Goal: Information Seeking & Learning: Stay updated

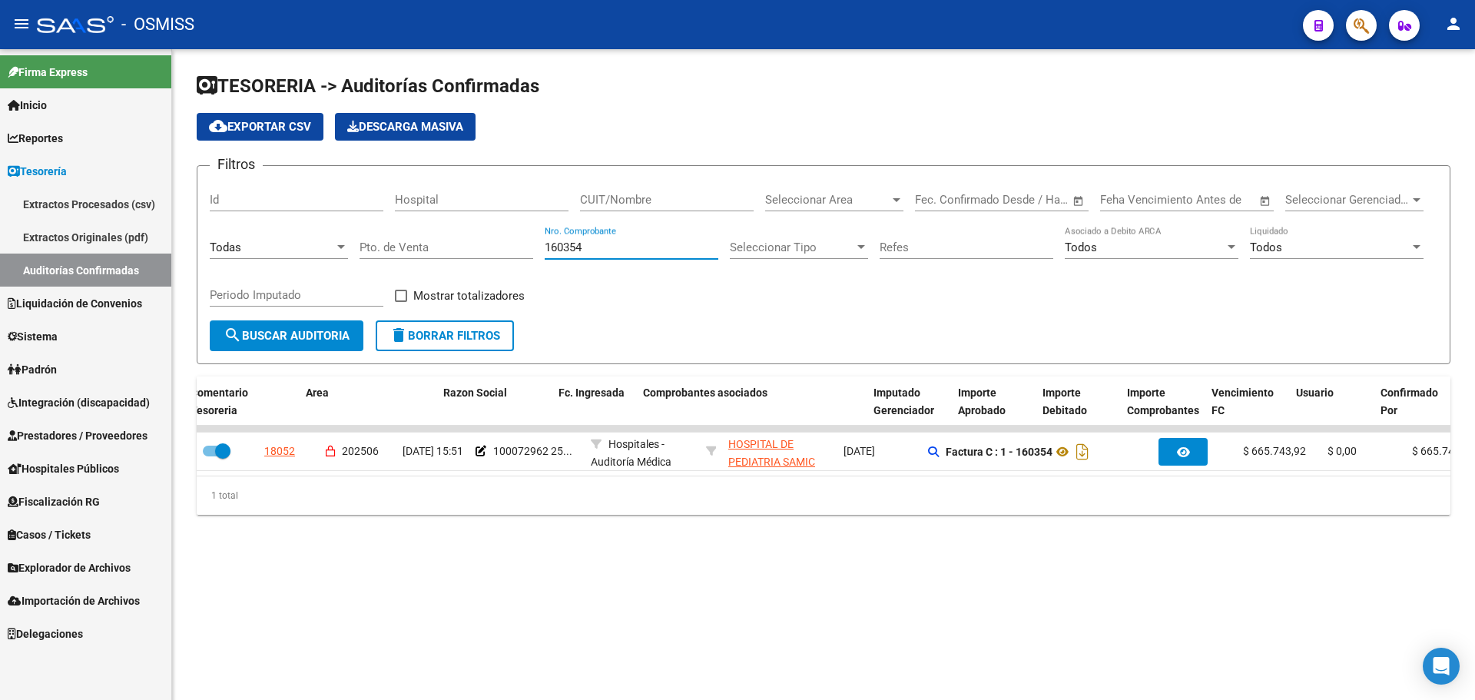
scroll to position [0, 285]
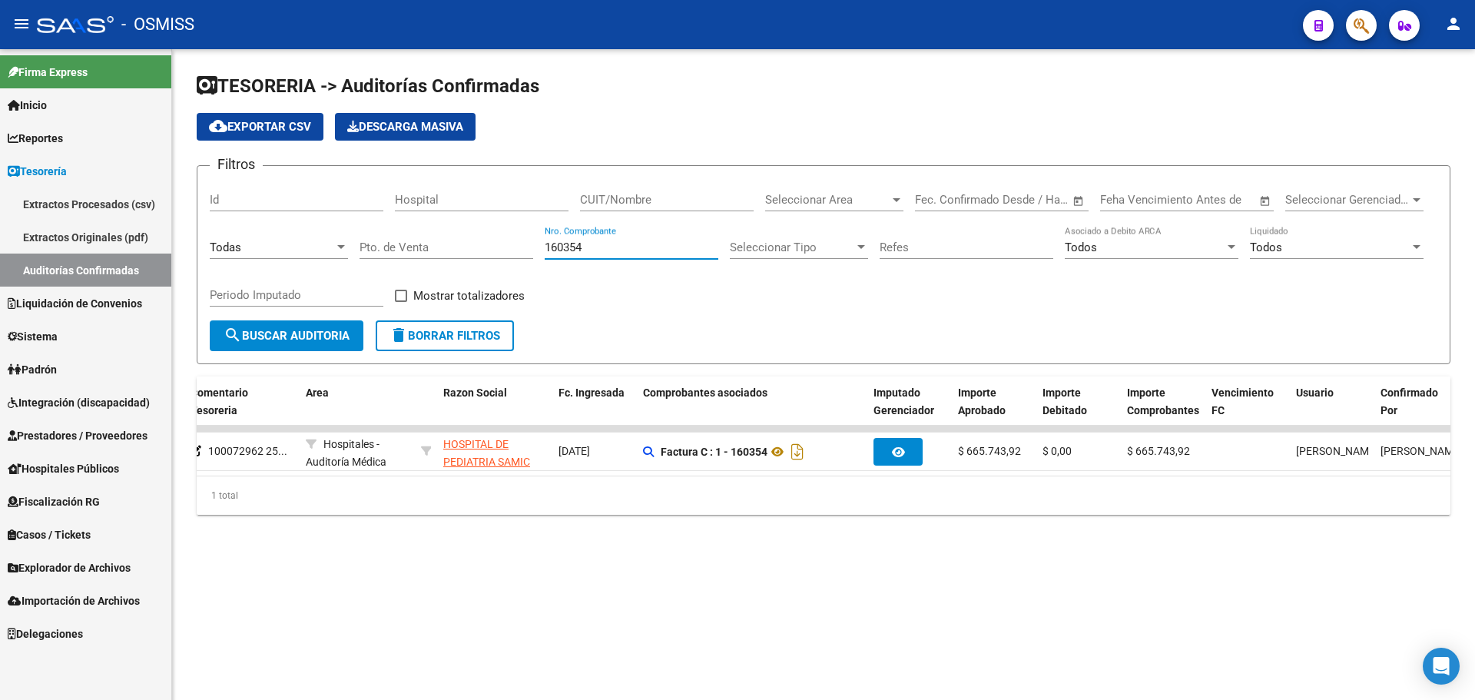
click at [1034, 299] on div "Filtros Id Hospital CUIT/Nombre Seleccionar Area Seleccionar Area Fecha inicio …" at bounding box center [824, 249] width 1228 height 142
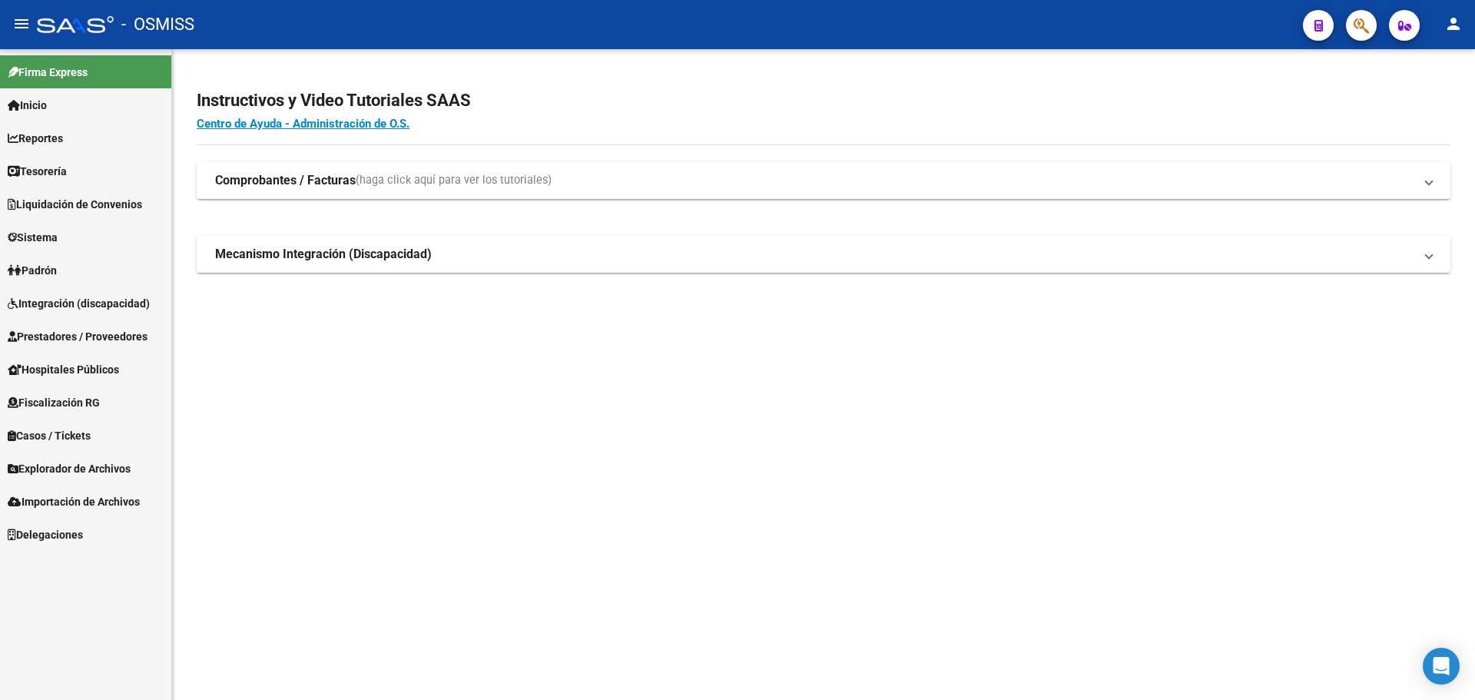
click at [886, 369] on mat-sidenav-content "Instructivos y Video Tutoriales SAAS Centro de Ayuda - Administración de O.S. C…" at bounding box center [823, 374] width 1303 height 651
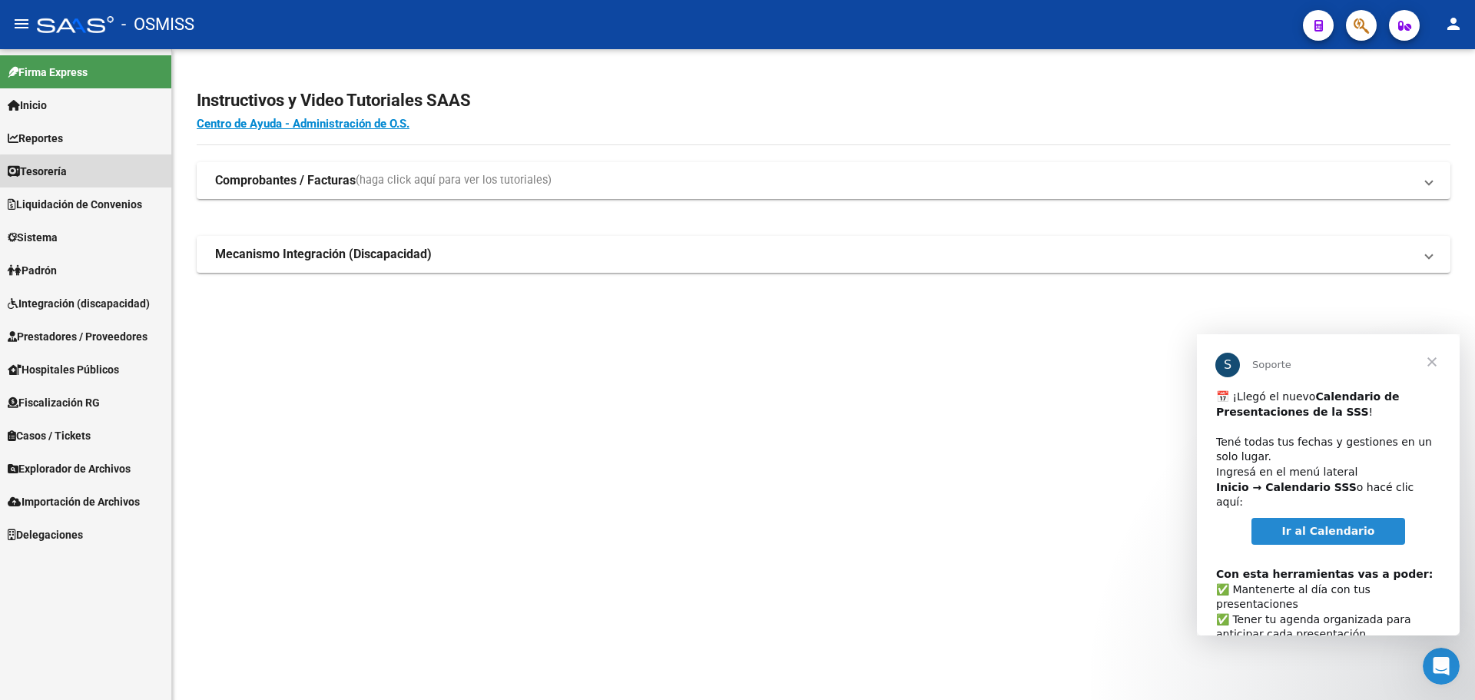
click at [127, 174] on link "Tesorería" at bounding box center [85, 170] width 171 height 33
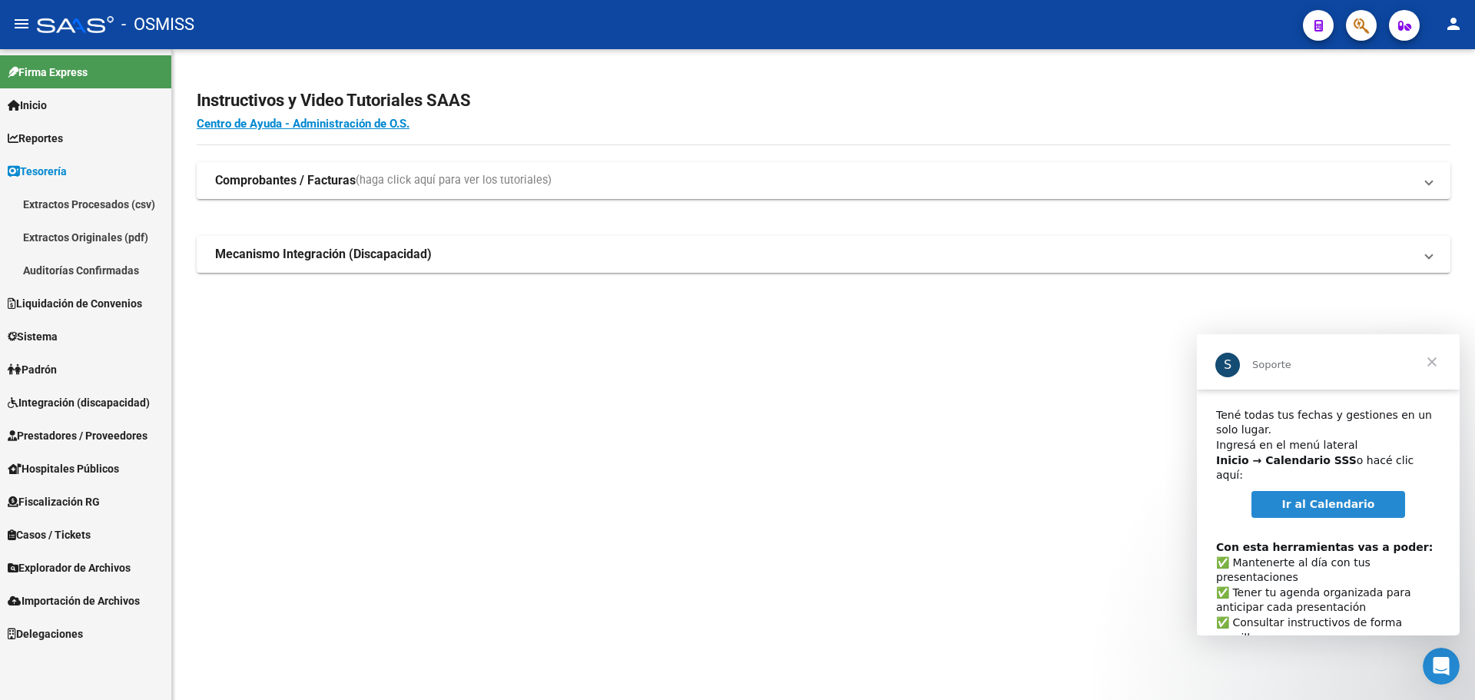
scroll to position [2, 0]
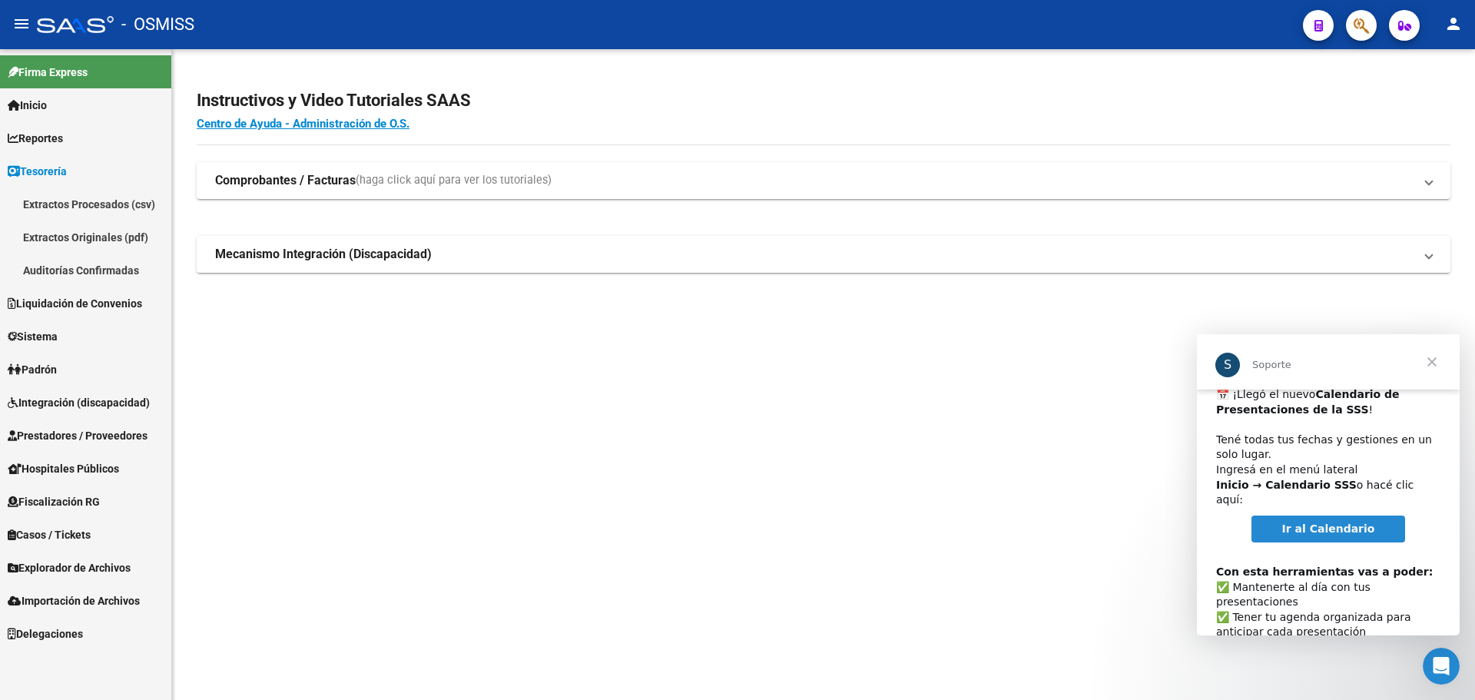
click at [1309, 525] on link "Ir al Calendario" at bounding box center [1328, 529] width 154 height 28
click at [1427, 364] on span "Cerrar" at bounding box center [1431, 361] width 55 height 55
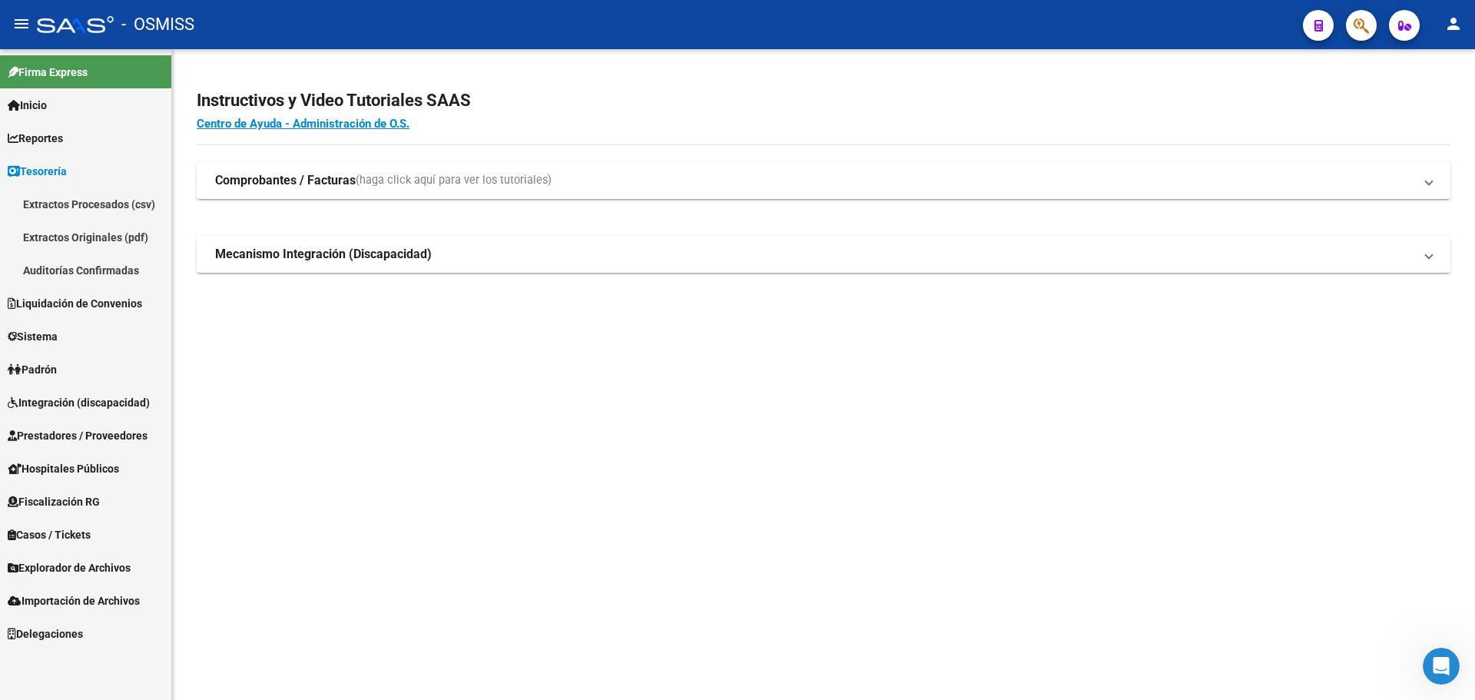
click at [93, 272] on link "Auditorías Confirmadas" at bounding box center [85, 270] width 171 height 33
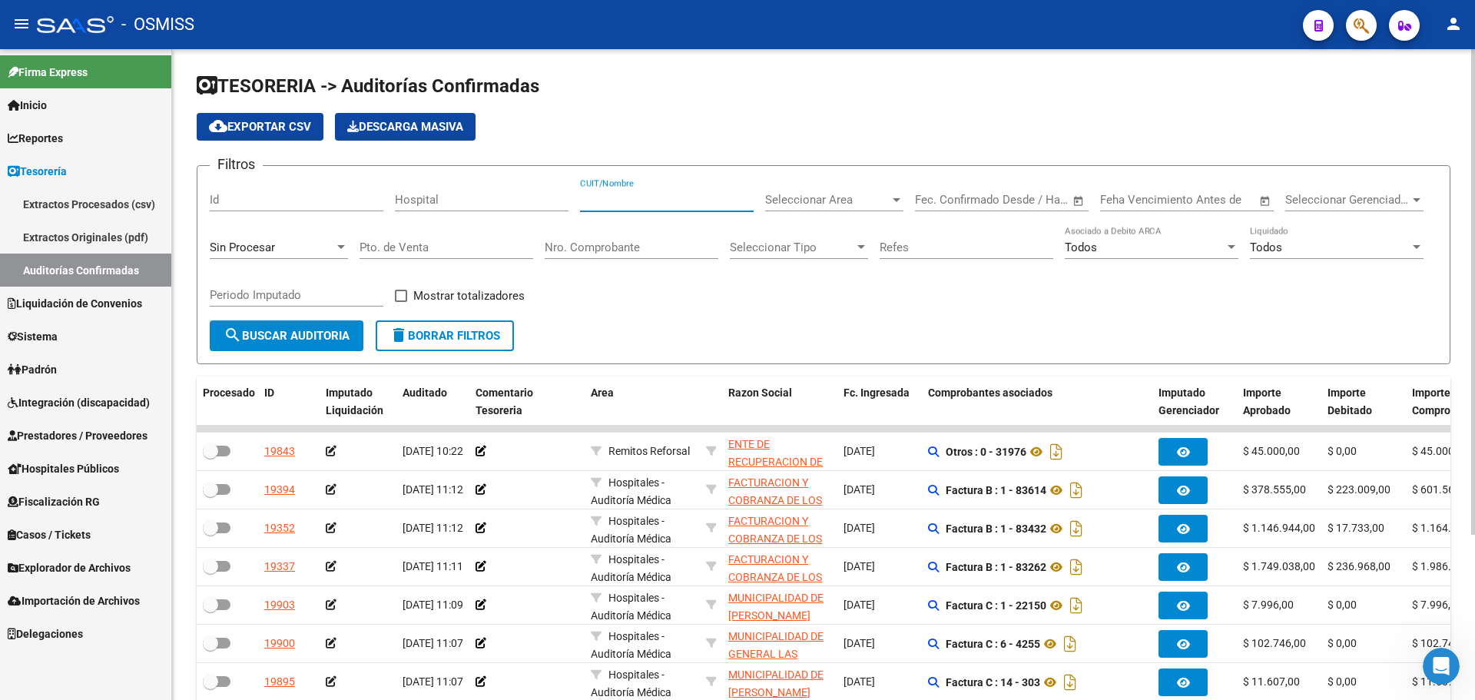
click at [627, 197] on input "CUIT/Nombre" at bounding box center [667, 200] width 174 height 14
paste input "30-61591554-4"
click at [599, 198] on input "30-615915544" at bounding box center [667, 200] width 174 height 14
type input "30615915544"
click at [804, 205] on span "Seleccionar Area" at bounding box center [827, 200] width 124 height 14
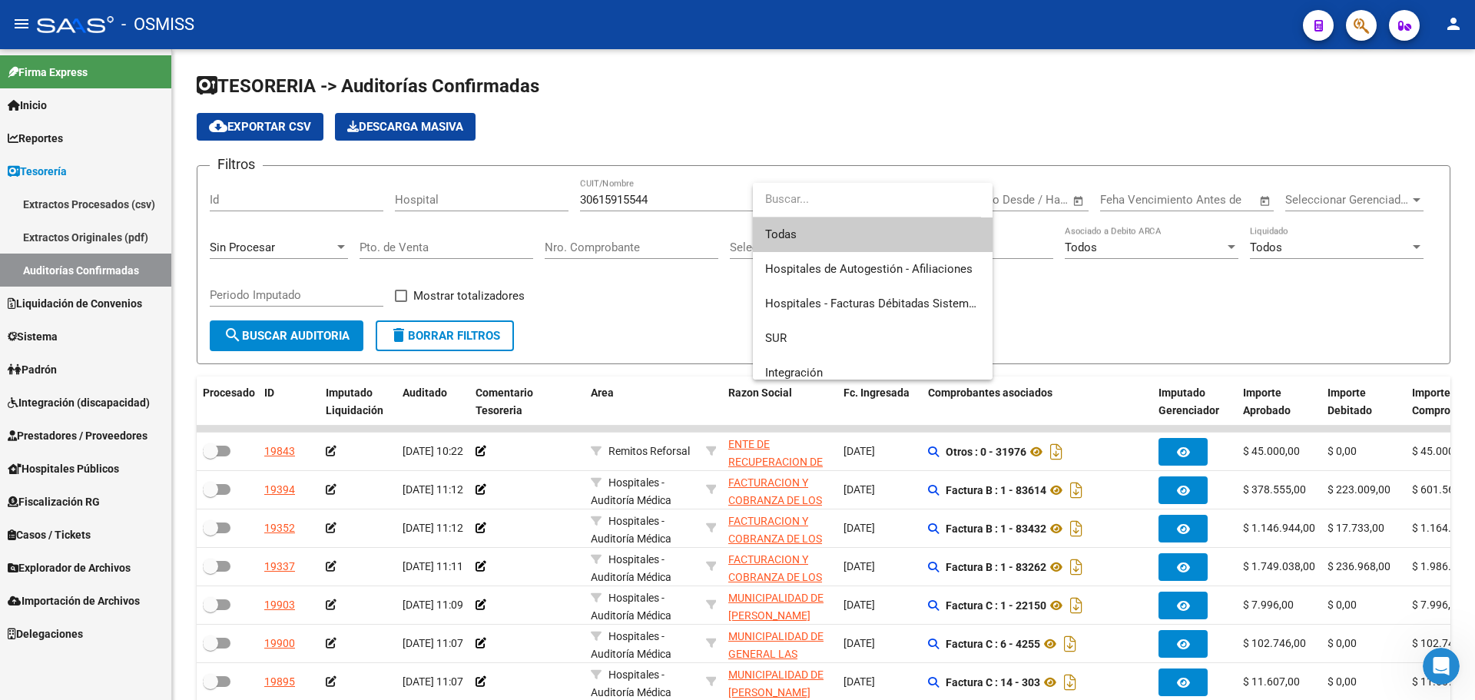
click at [263, 250] on div at bounding box center [737, 350] width 1475 height 700
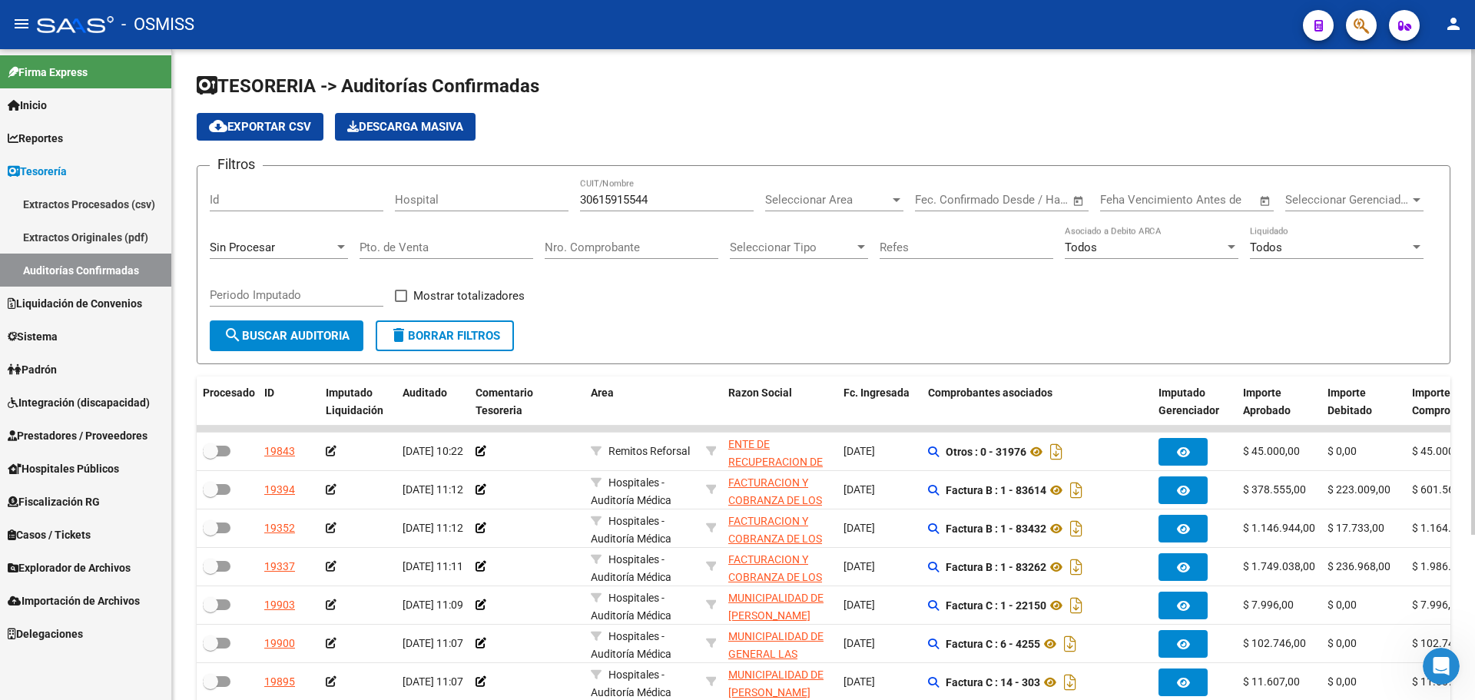
click at [263, 243] on span "Sin Procesar" at bounding box center [242, 247] width 65 height 14
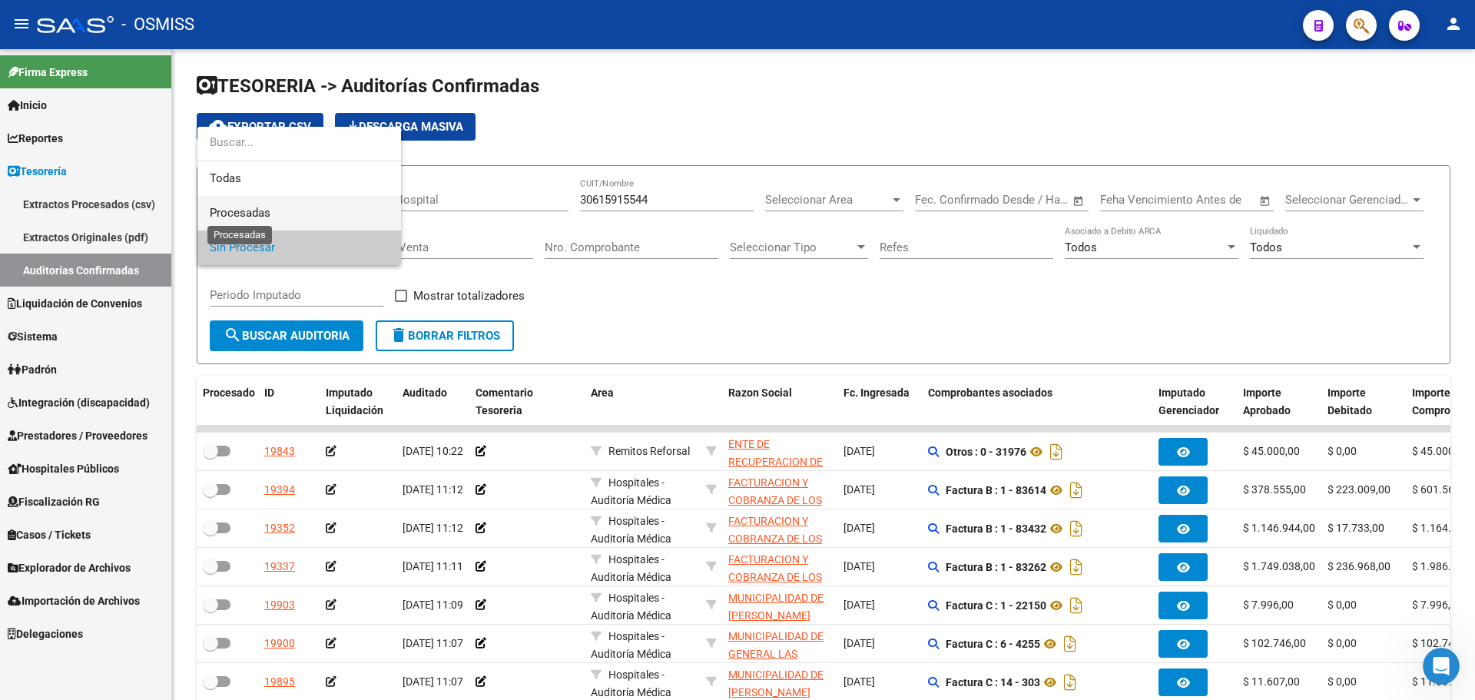
click at [270, 213] on span "Procesadas" at bounding box center [240, 213] width 61 height 14
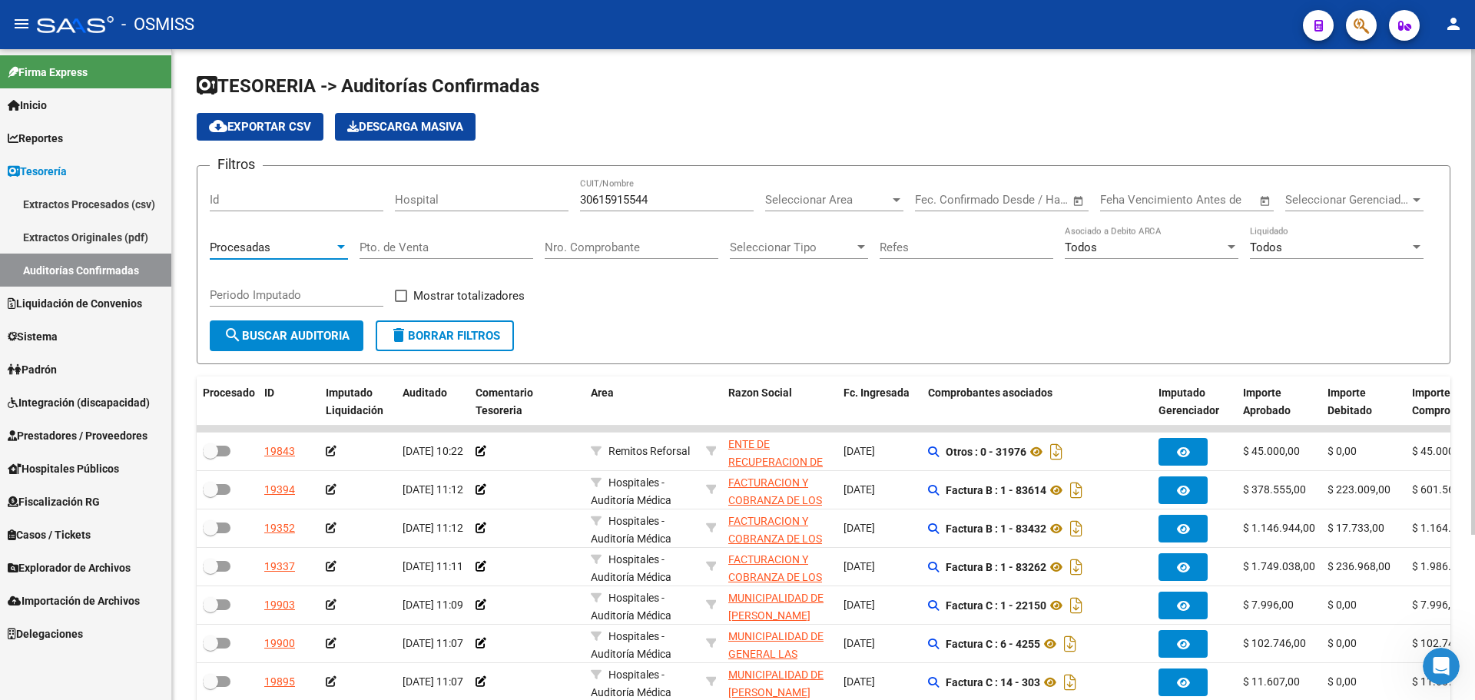
click at [267, 335] on span "search Buscar Auditoria" at bounding box center [287, 336] width 126 height 14
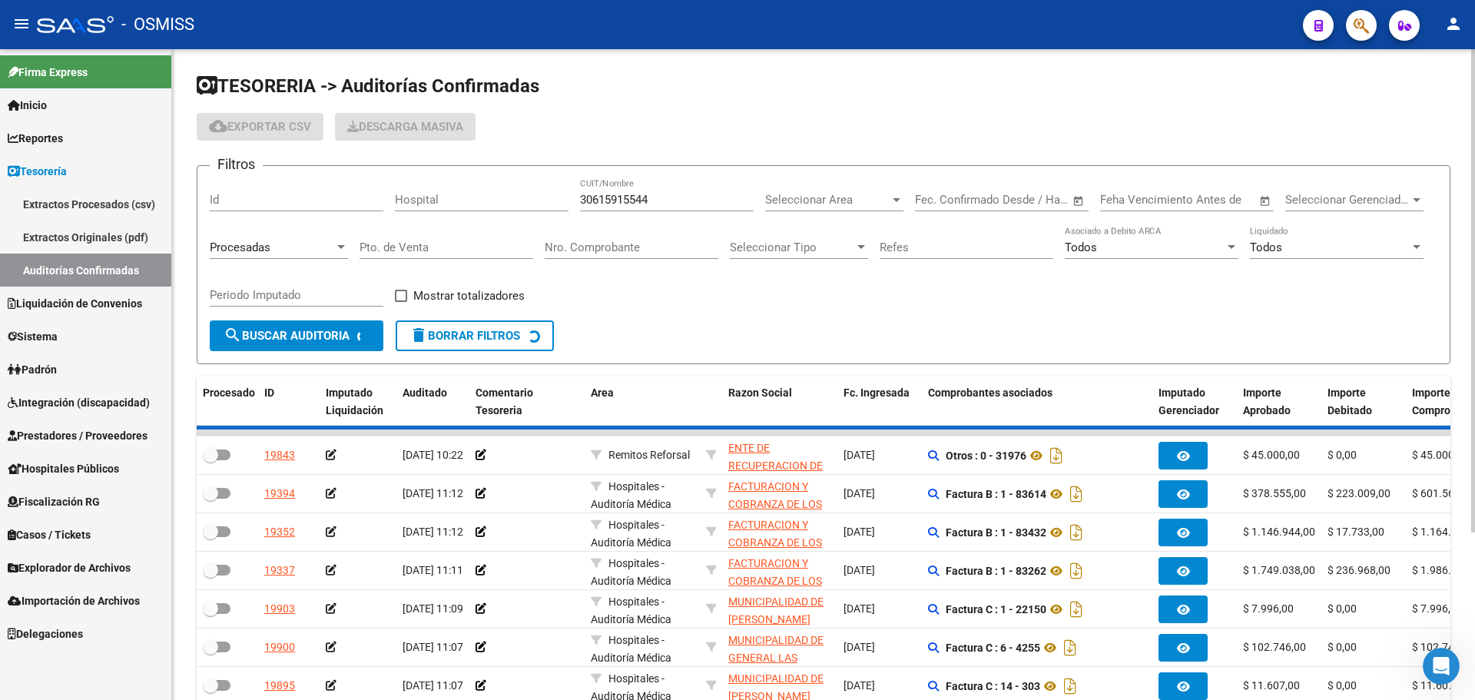
checkbox input "true"
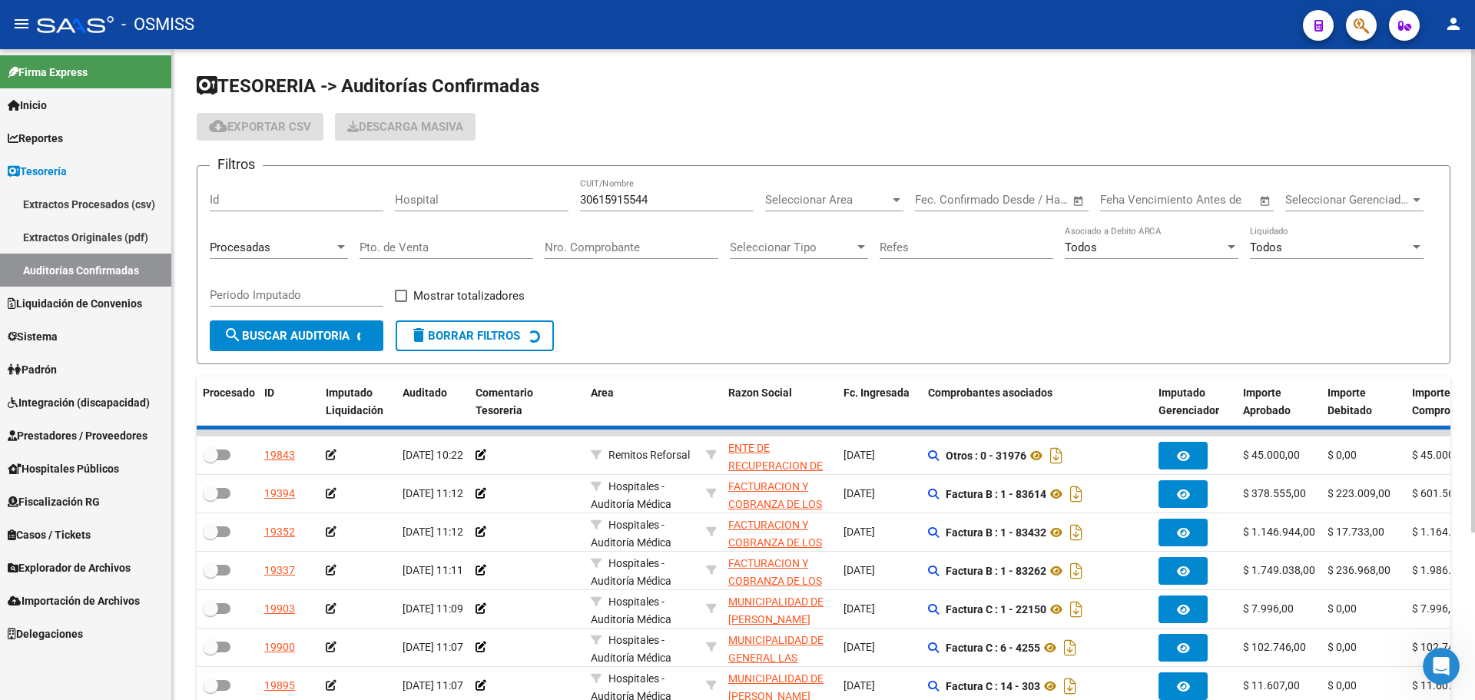
checkbox input "true"
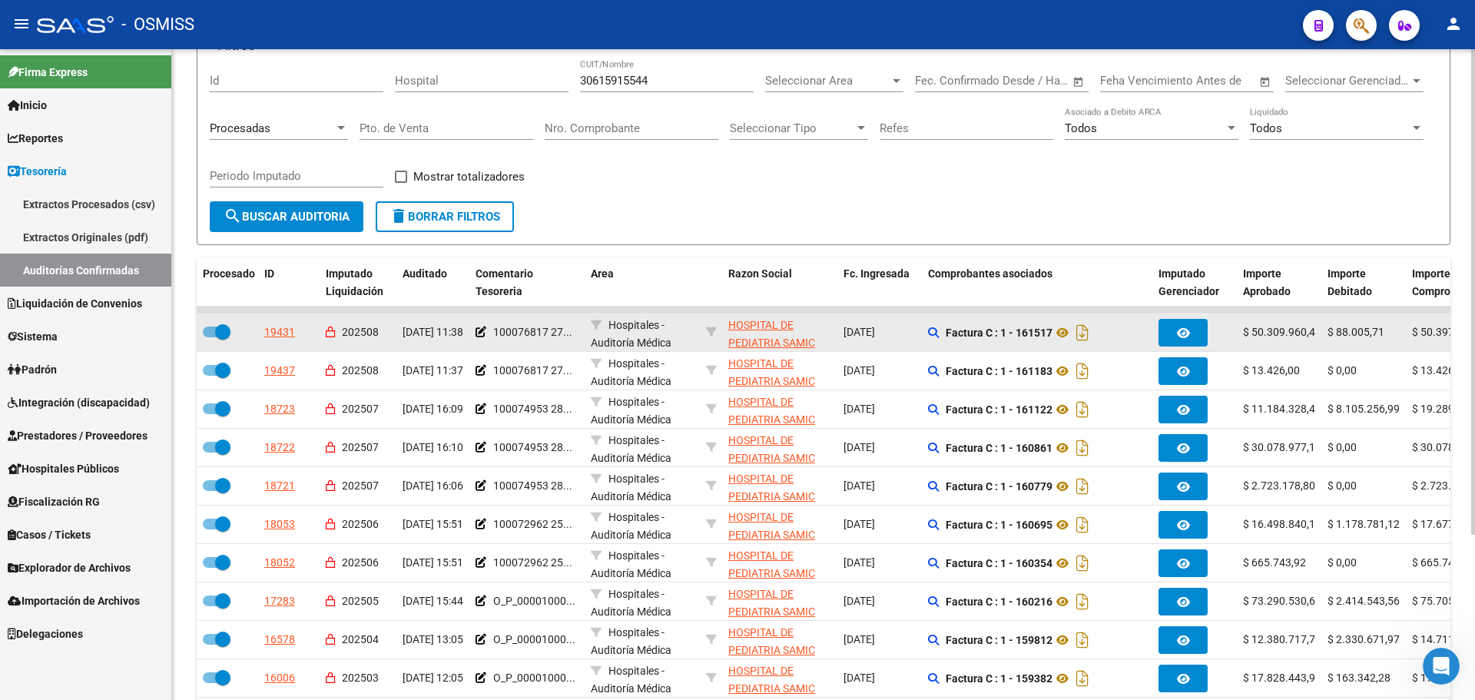
scroll to position [154, 0]
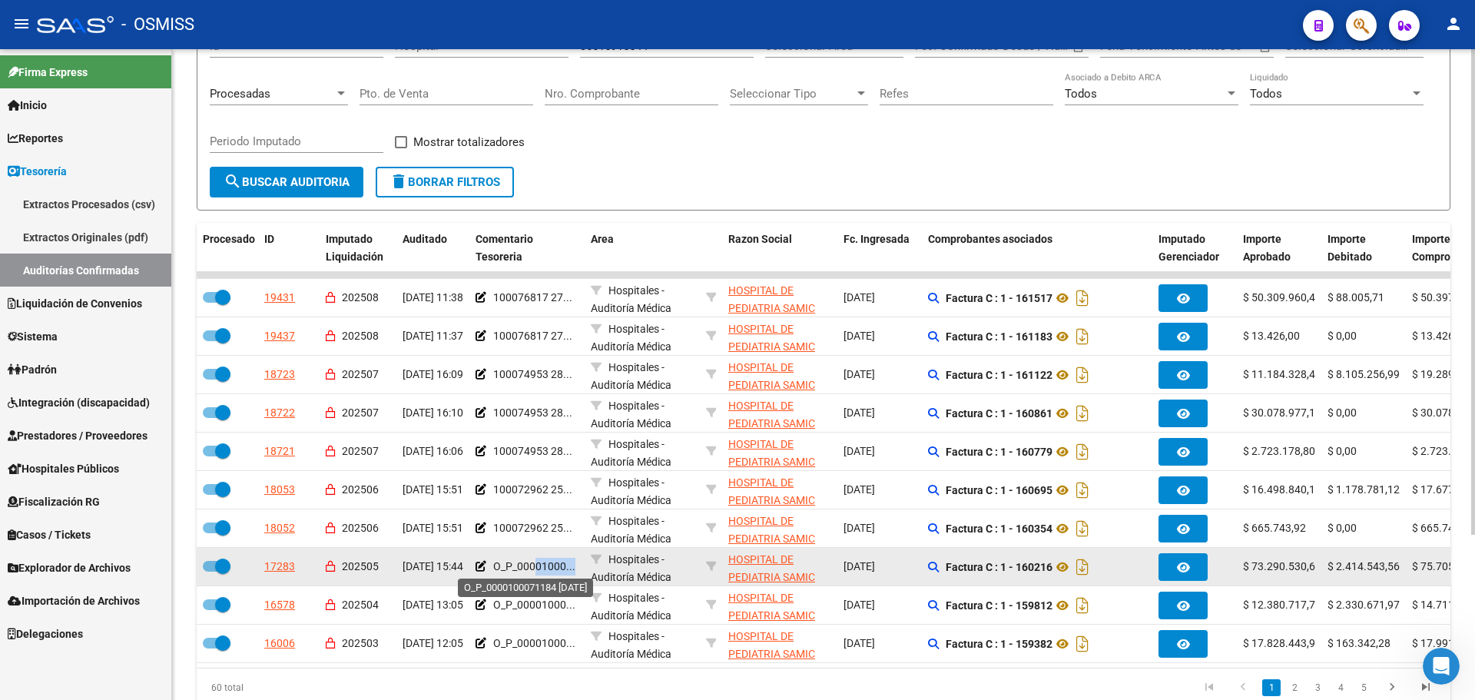
drag, startPoint x: 535, startPoint y: 568, endPoint x: 577, endPoint y: 568, distance: 41.5
click at [577, 568] on div "O_P_00001000..." at bounding box center [527, 567] width 103 height 18
drag, startPoint x: 515, startPoint y: 565, endPoint x: 587, endPoint y: 581, distance: 73.8
click at [587, 581] on div "17283 202505 23/05/2025 15:44 O_P_00001000... Hospitales - Auditoría Médica HOS…" at bounding box center [1212, 567] width 2031 height 38
click at [565, 560] on span "O_P_00001000..." at bounding box center [534, 566] width 82 height 12
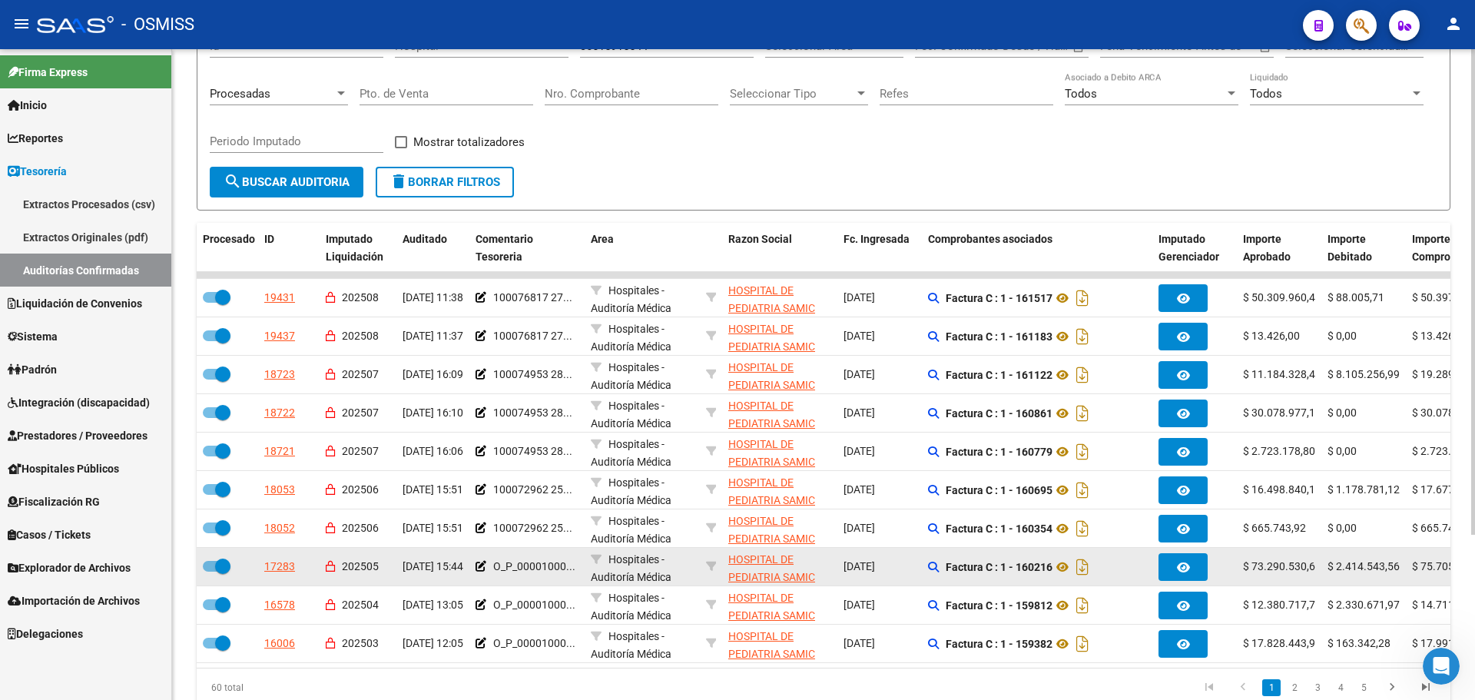
click at [557, 563] on span "O_P_00001000..." at bounding box center [534, 566] width 82 height 12
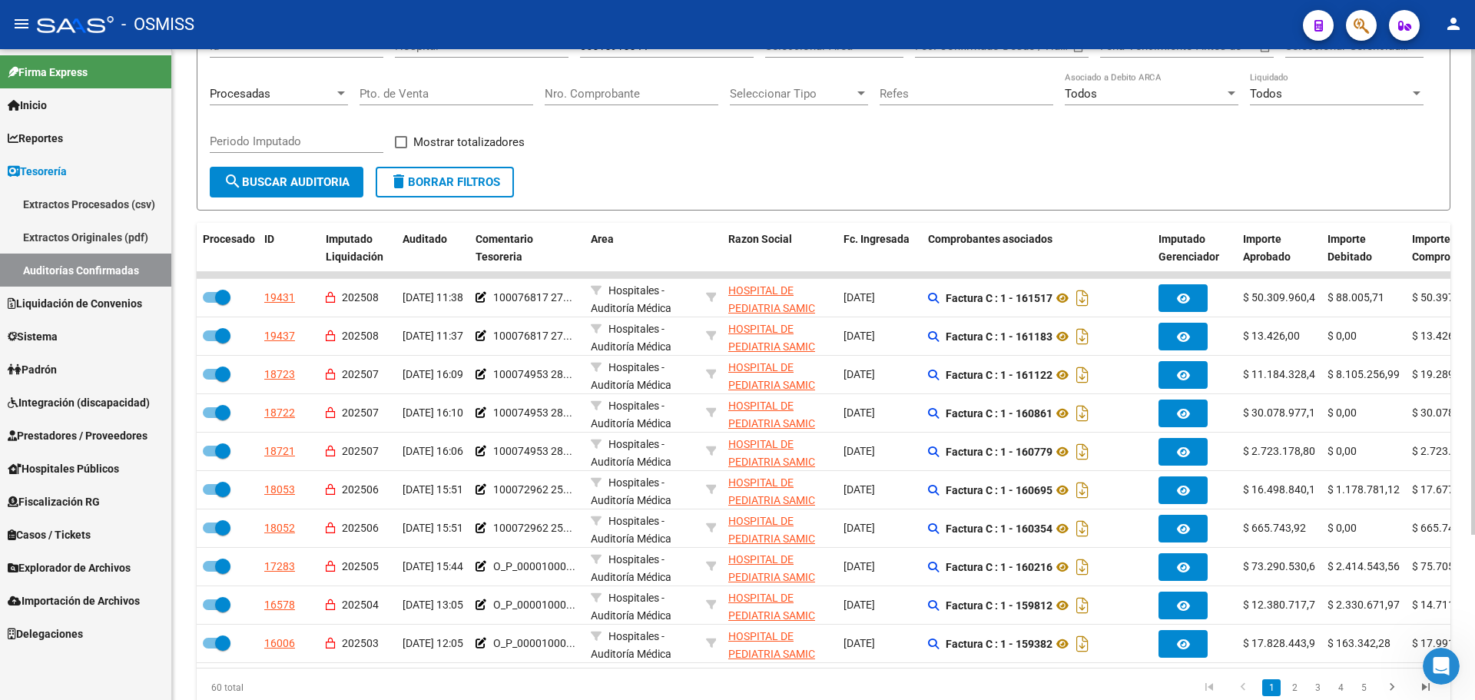
click at [731, 211] on div "TESORERIA -> Auditorías Confirmadas cloud_download Exportar CSV Descarga Masiva…" at bounding box center [824, 313] width 1254 height 787
click at [51, 160] on link "Tesorería" at bounding box center [85, 170] width 171 height 33
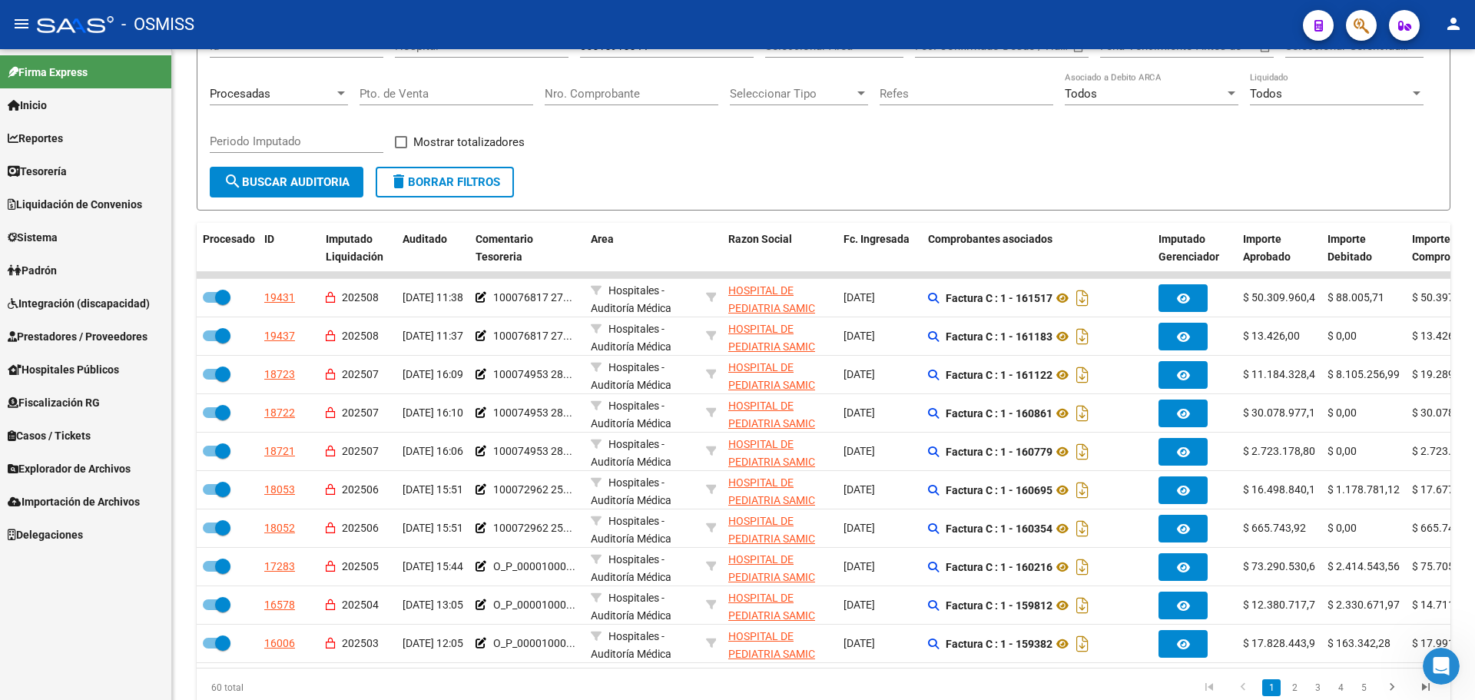
click at [73, 290] on link "Integración (discapacidad)" at bounding box center [85, 303] width 171 height 33
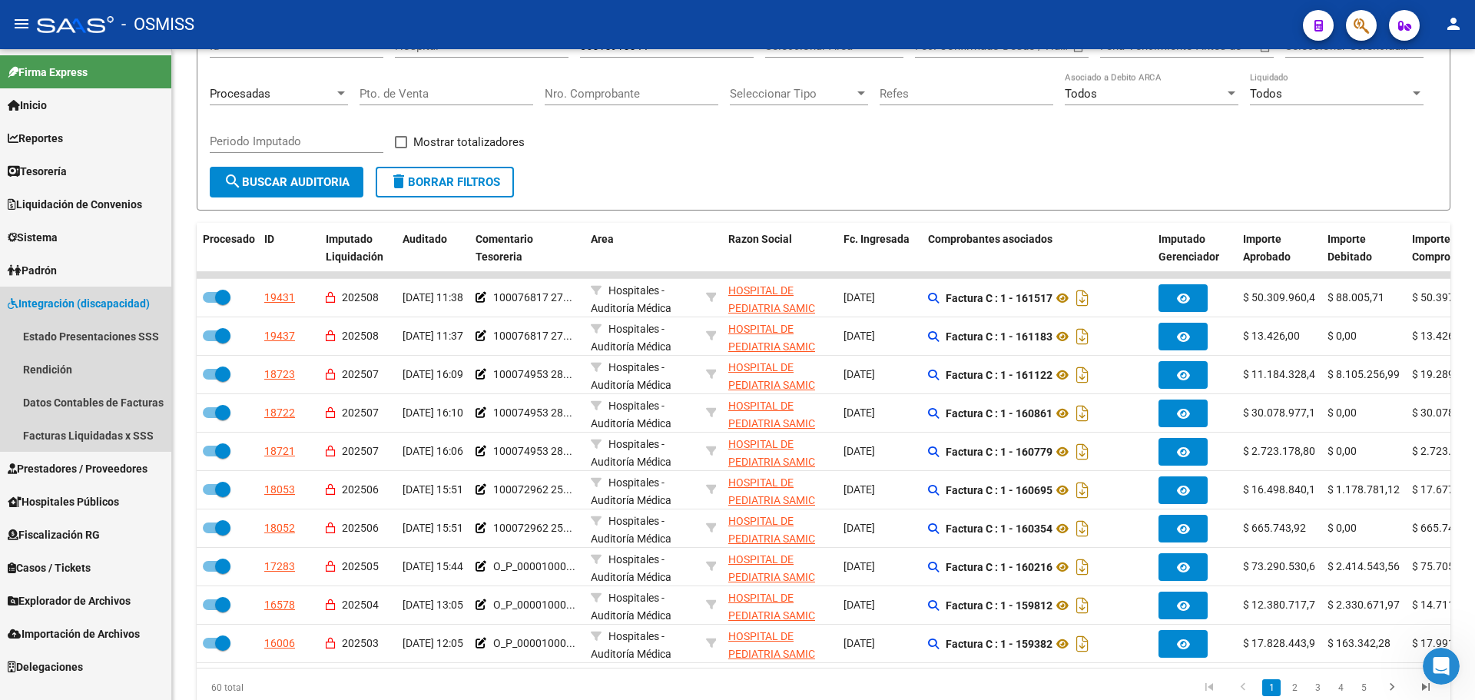
click at [73, 290] on link "Integración (discapacidad)" at bounding box center [85, 303] width 171 height 33
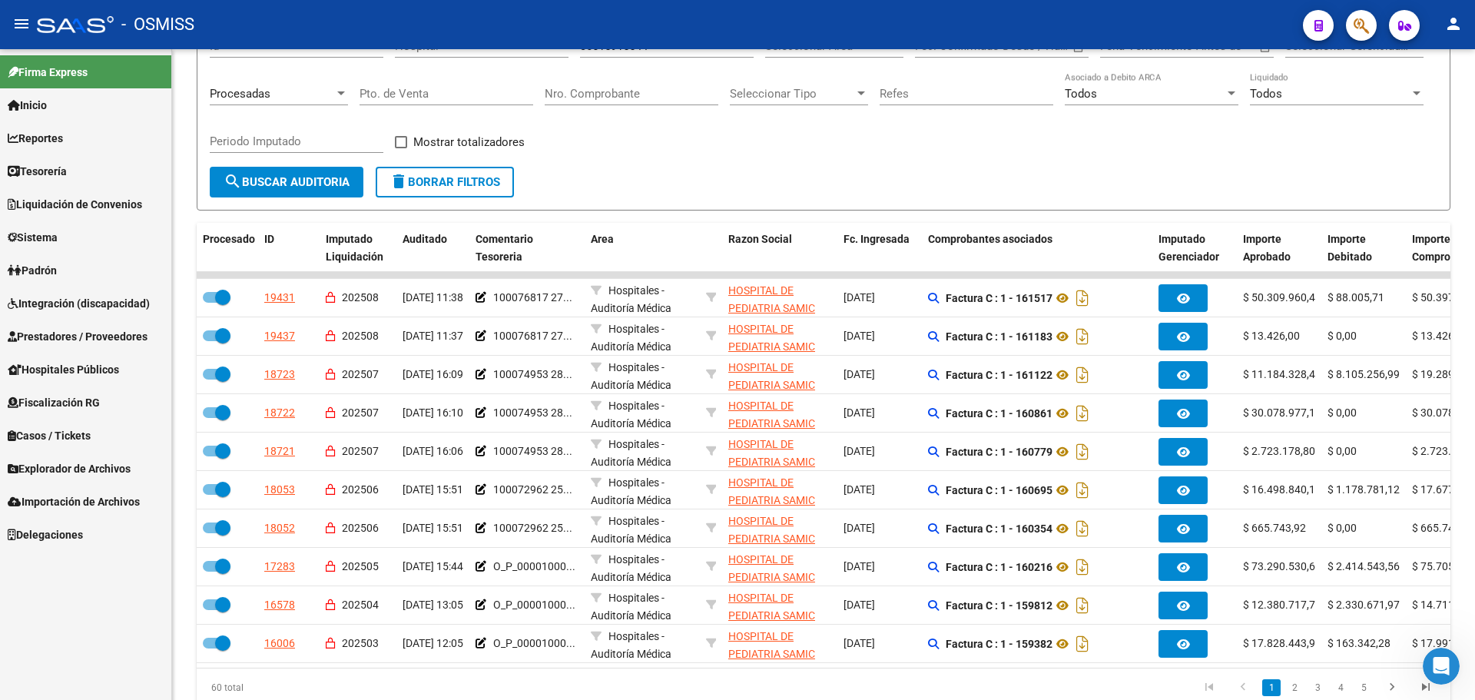
click at [79, 331] on span "Prestadores / Proveedores" at bounding box center [78, 336] width 140 height 17
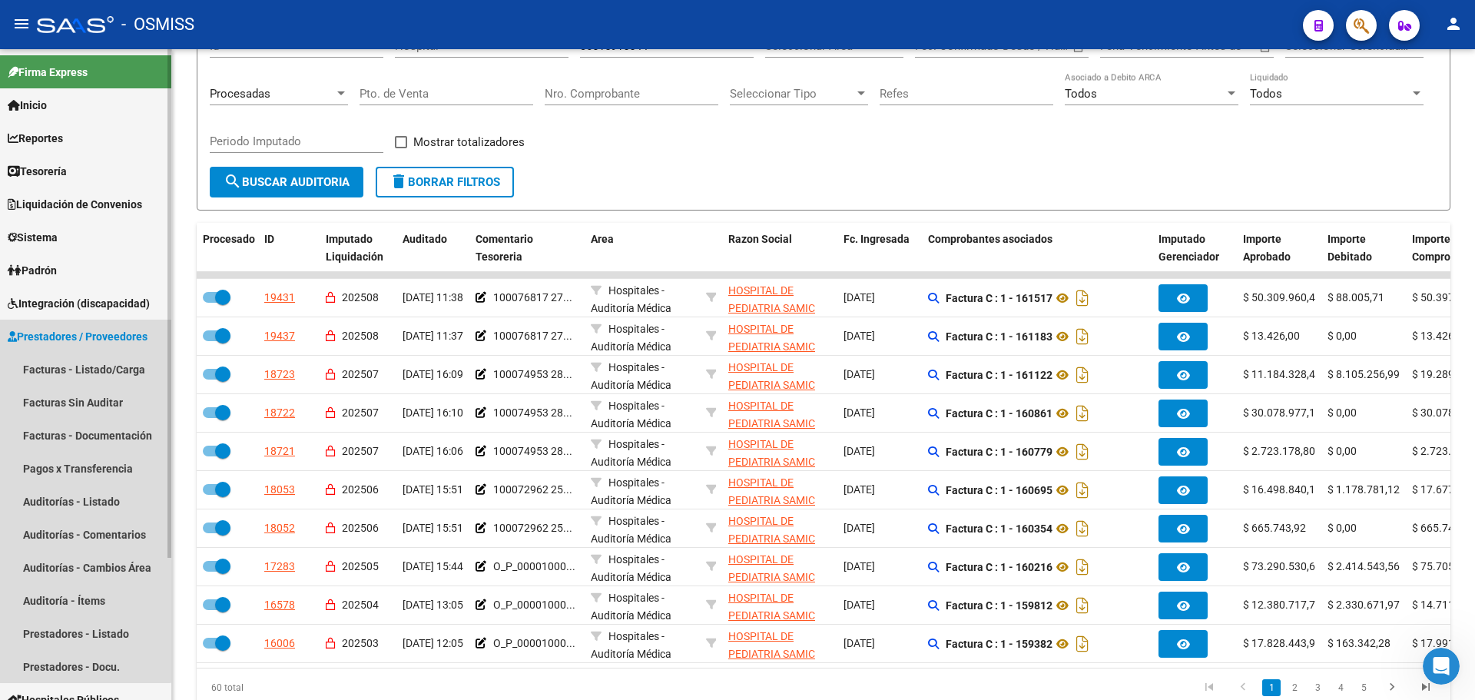
click at [79, 331] on span "Prestadores / Proveedores" at bounding box center [78, 336] width 140 height 17
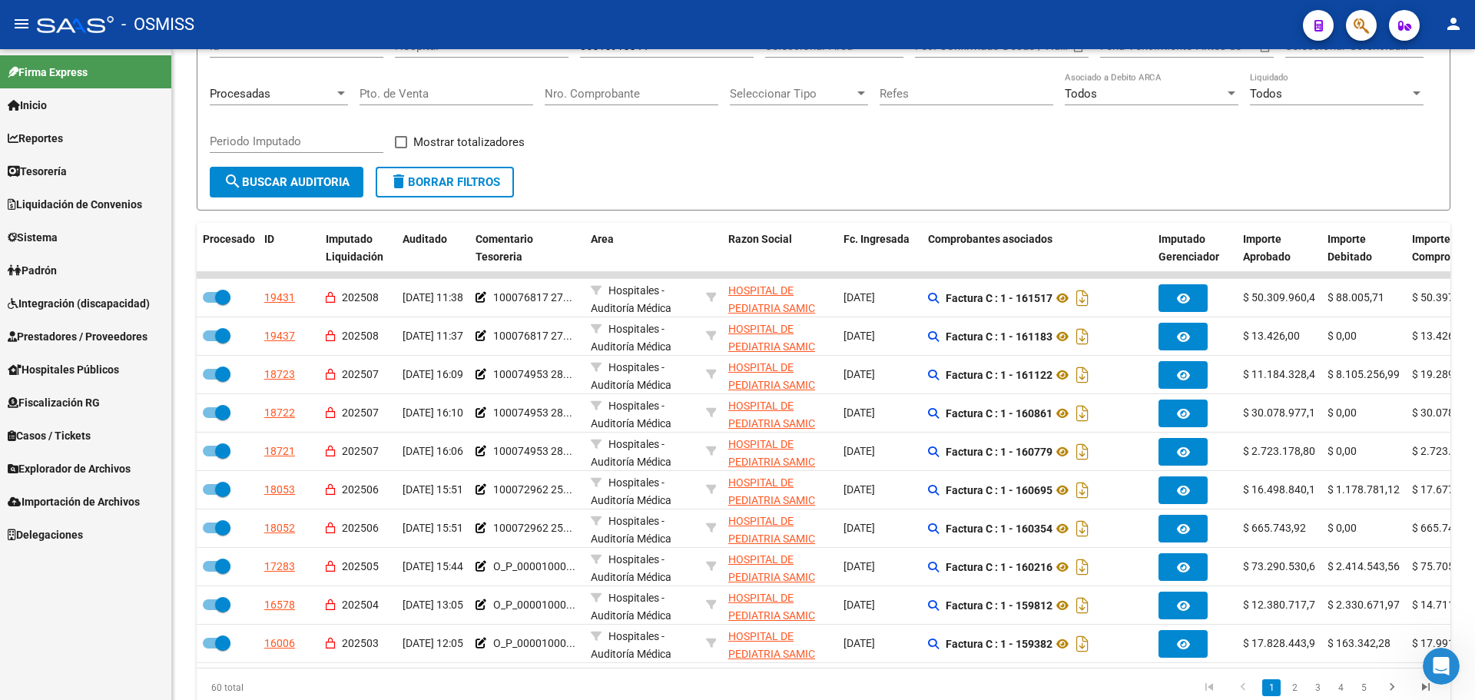
click at [79, 361] on span "Hospitales Públicos" at bounding box center [63, 369] width 111 height 17
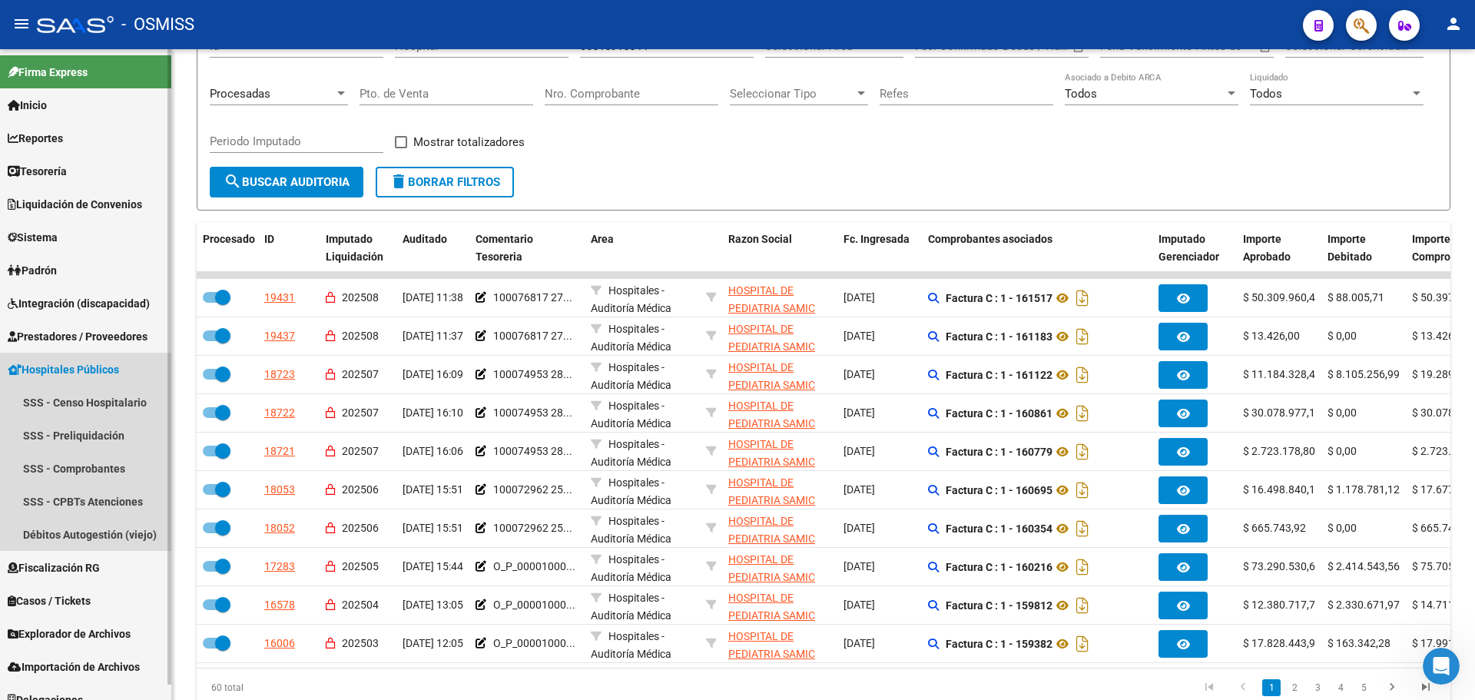
click at [79, 361] on span "Hospitales Públicos" at bounding box center [63, 369] width 111 height 17
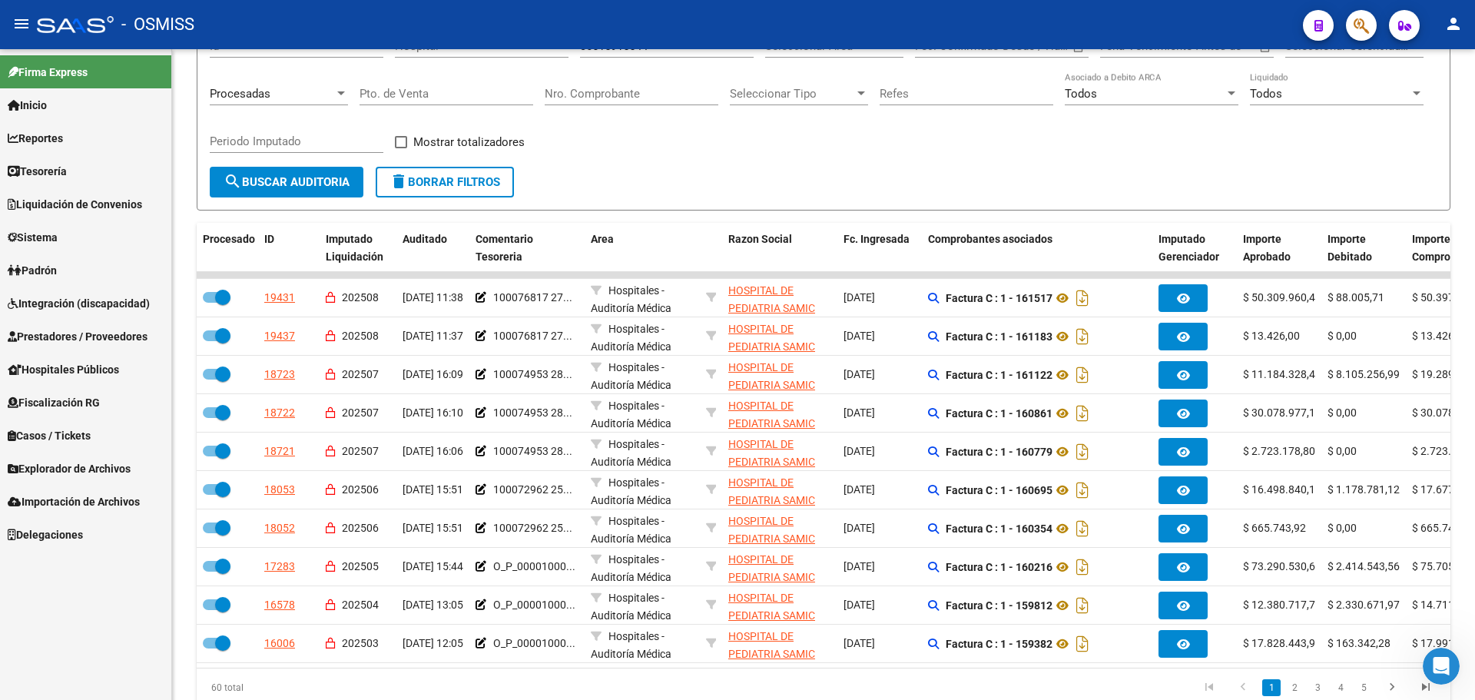
click at [47, 103] on span "Inicio" at bounding box center [27, 105] width 39 height 17
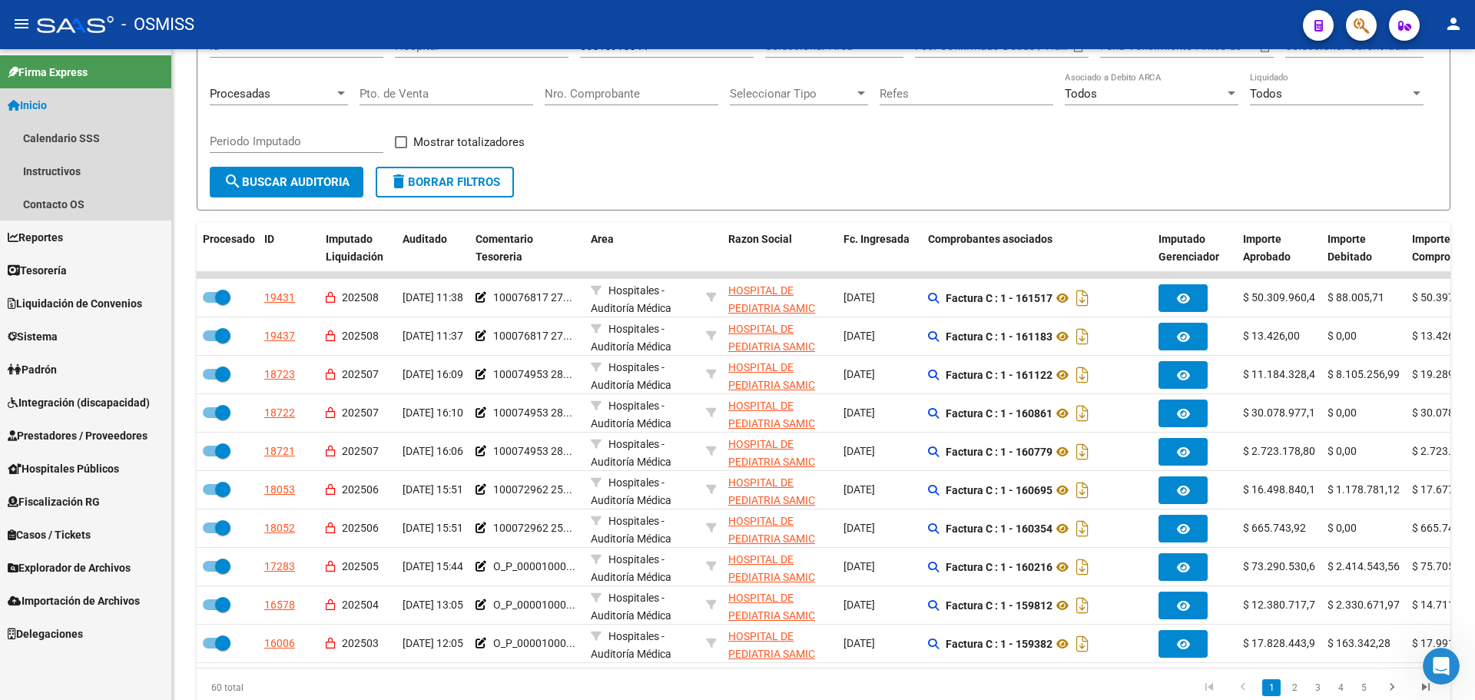
click at [47, 103] on span "Inicio" at bounding box center [27, 105] width 39 height 17
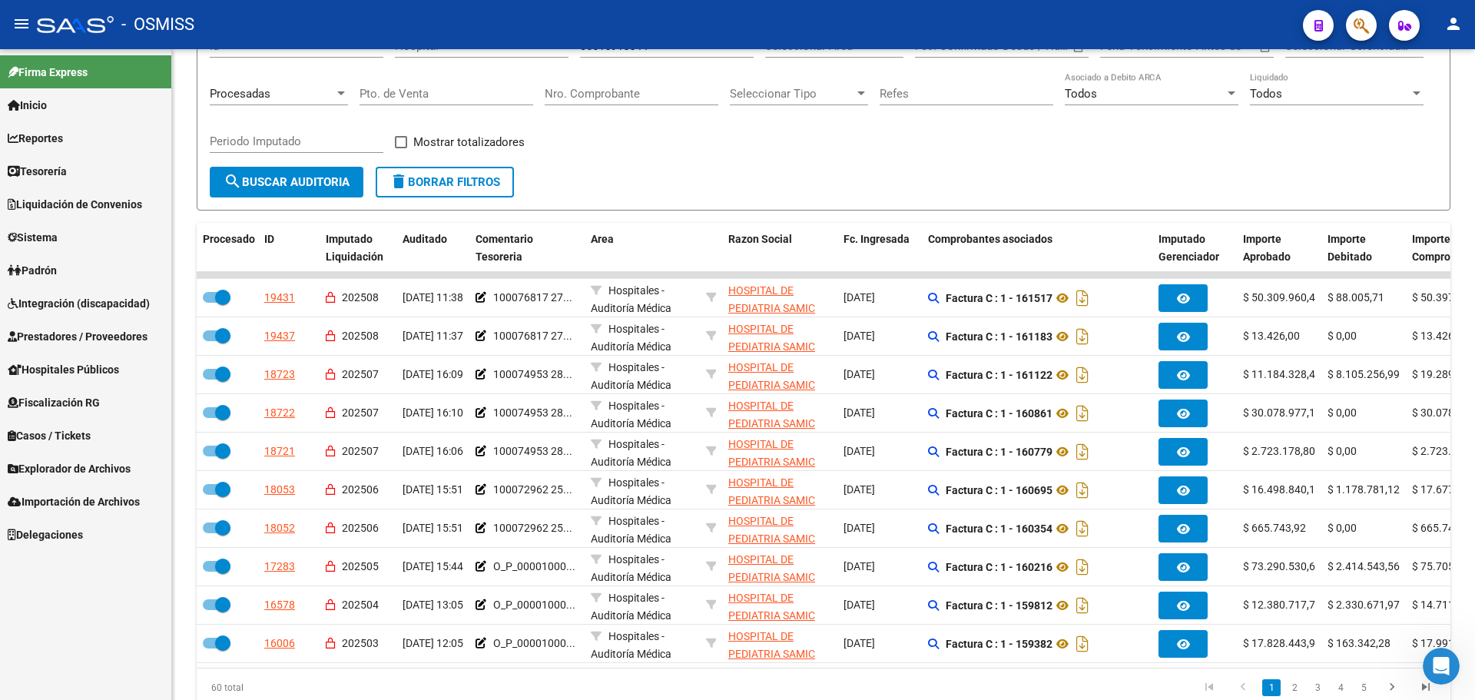
click at [47, 103] on span "Inicio" at bounding box center [27, 105] width 39 height 17
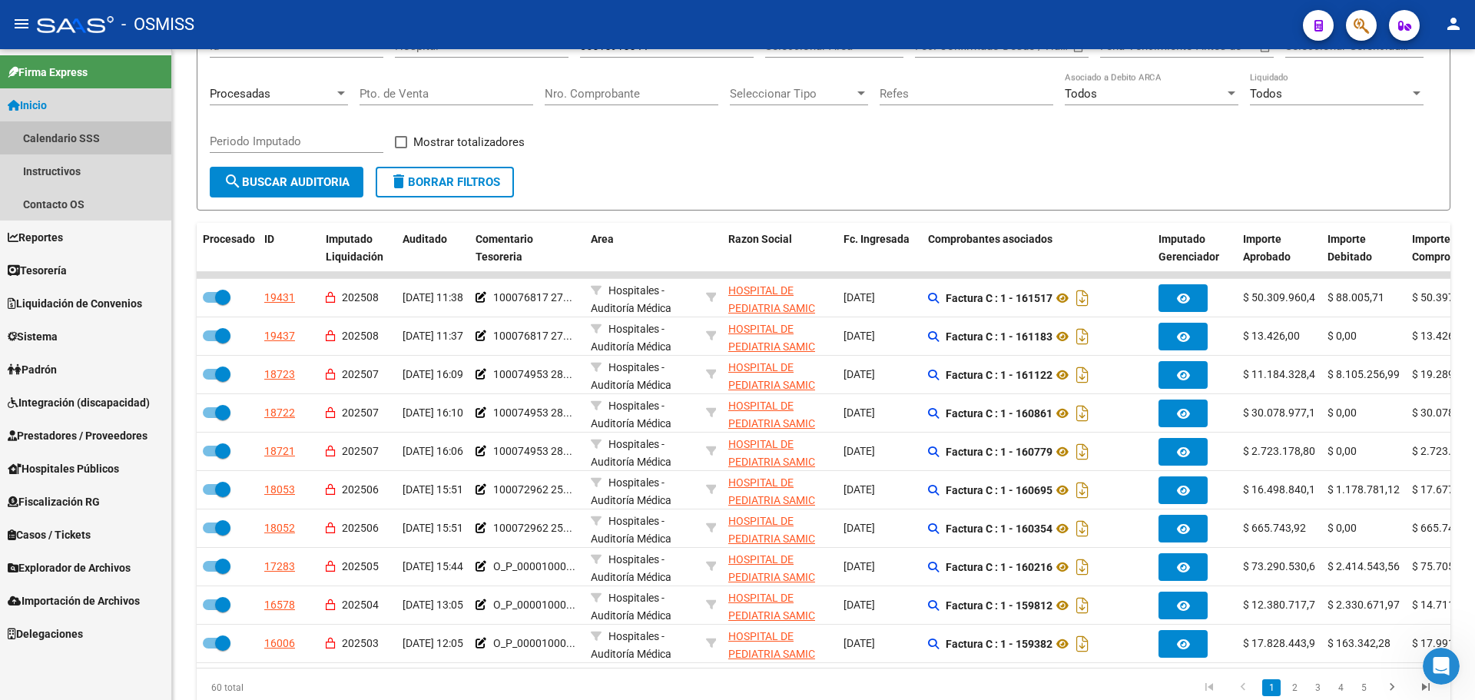
click at [74, 139] on link "Calendario SSS" at bounding box center [85, 137] width 171 height 33
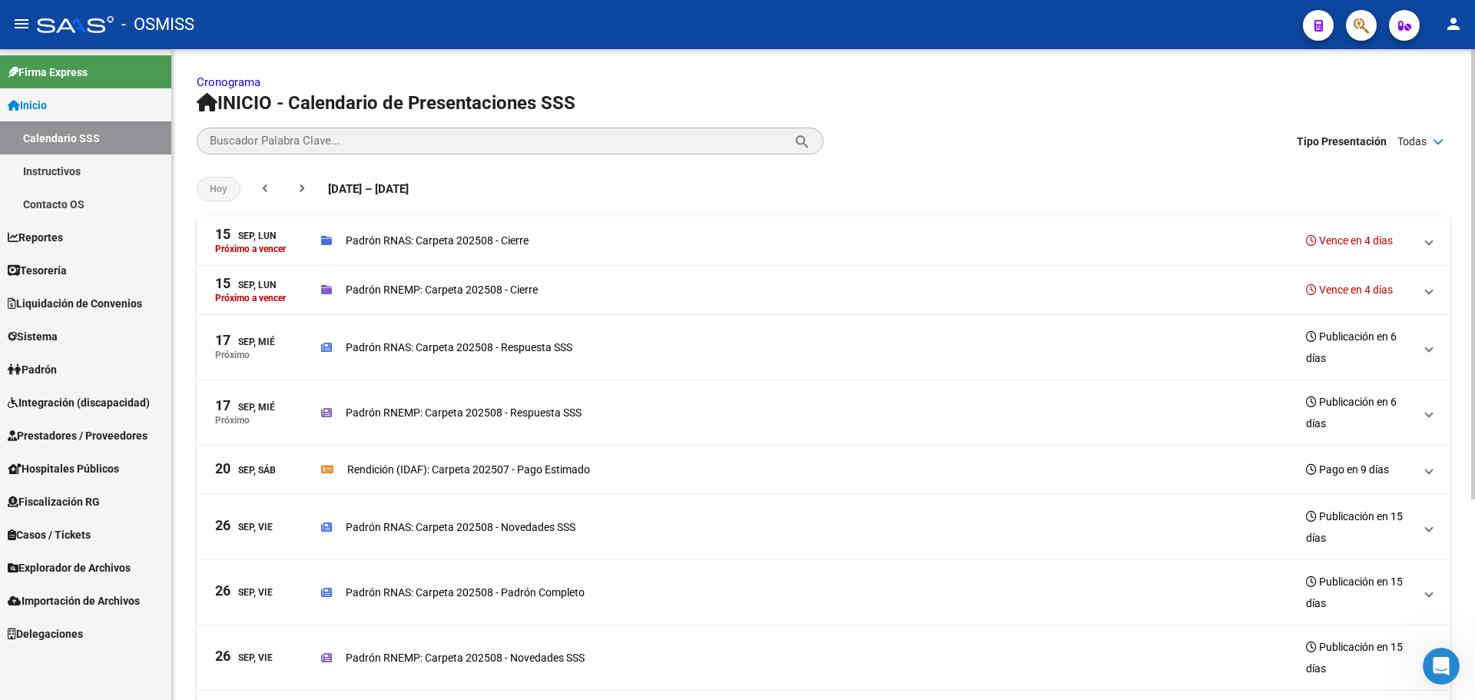
click at [1430, 240] on span at bounding box center [1429, 240] width 6 height 17
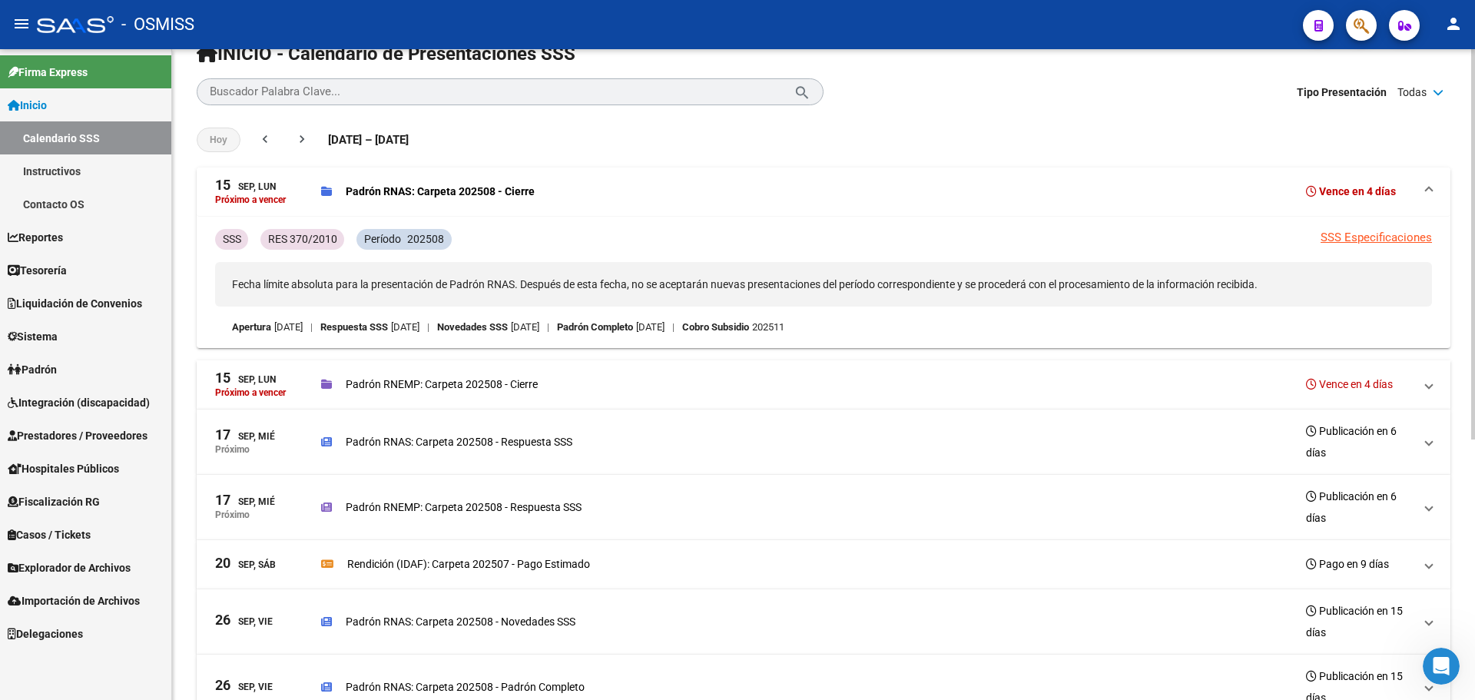
scroll to position [203, 0]
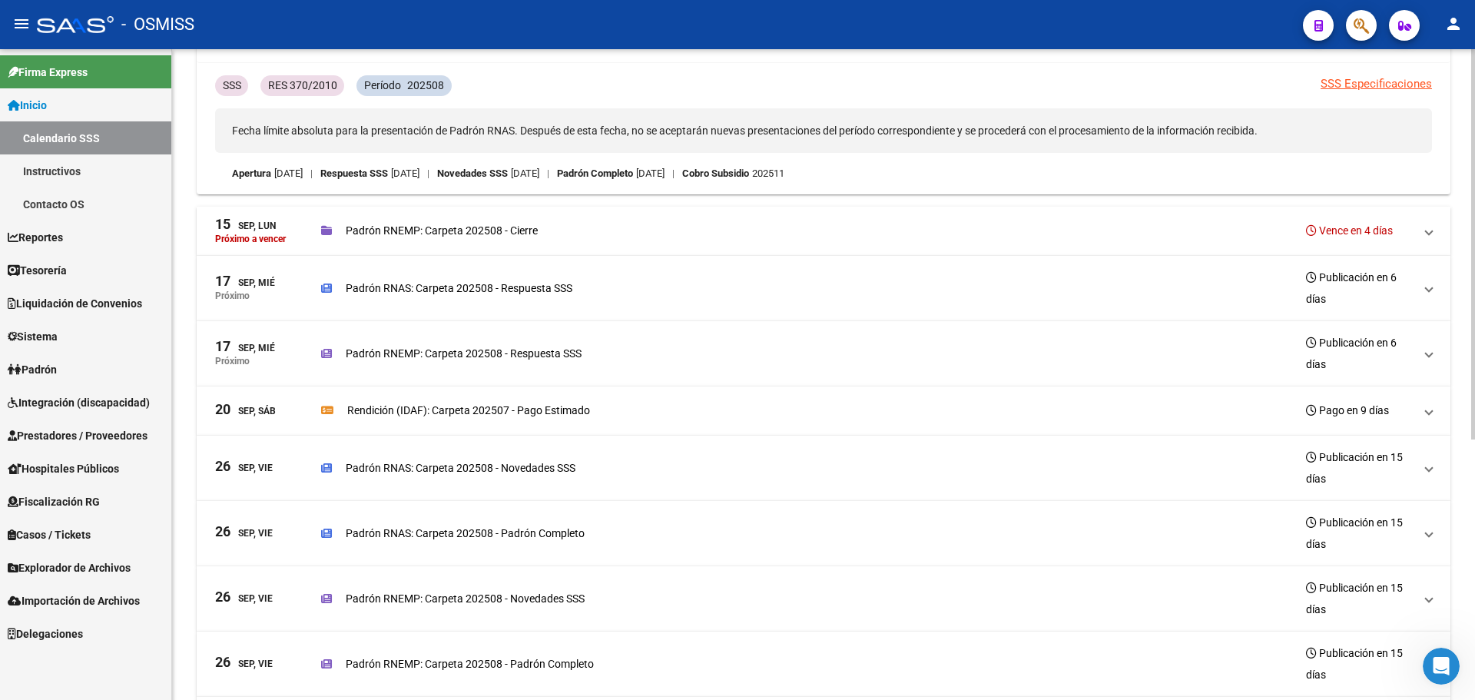
click at [1411, 471] on h3 "Publicación en 15 días" at bounding box center [1360, 467] width 108 height 43
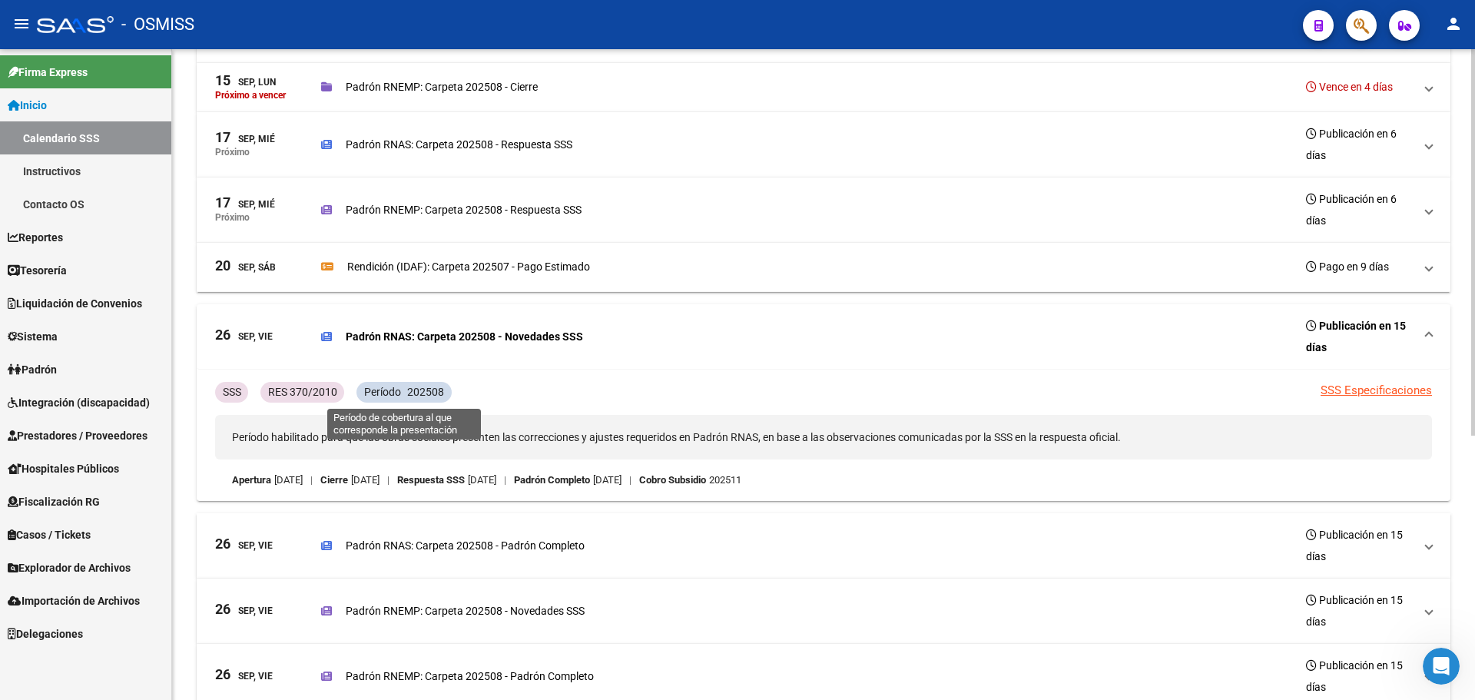
click at [403, 394] on div "Período 202508" at bounding box center [403, 392] width 94 height 21
click at [1334, 393] on link "SSS Especificaciones" at bounding box center [1376, 390] width 111 height 14
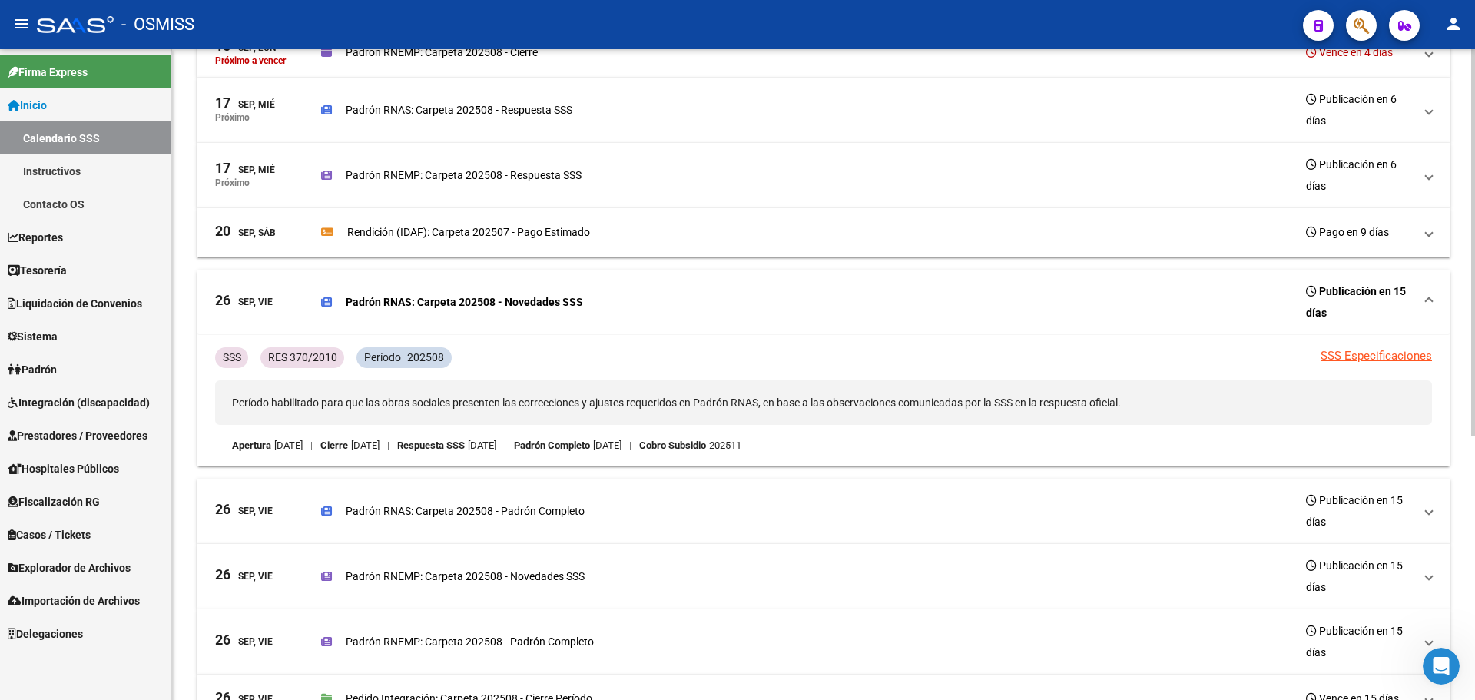
scroll to position [138, 0]
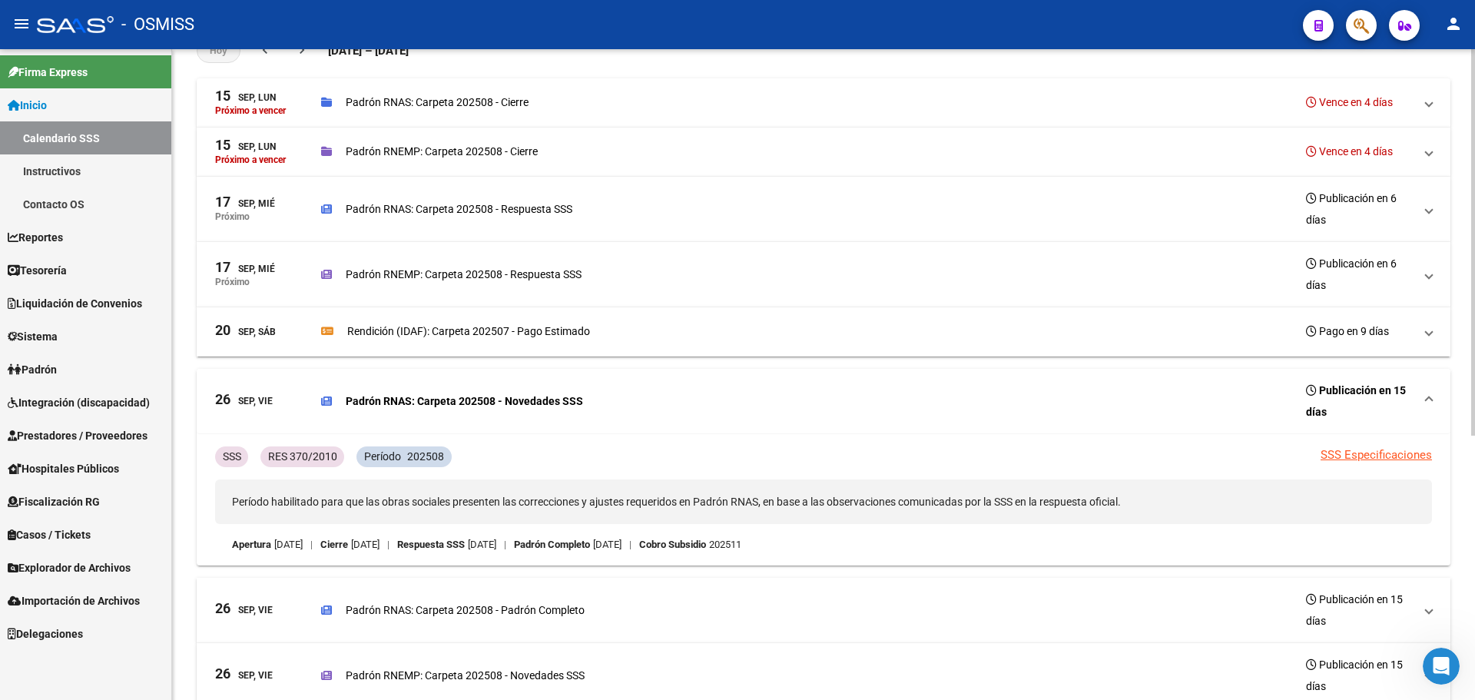
click at [1419, 395] on span "26 Sep, Vie Padrón RNAS: Carpeta 202508 - Novedades SSS Publicación en 15 días" at bounding box center [820, 400] width 1211 height 43
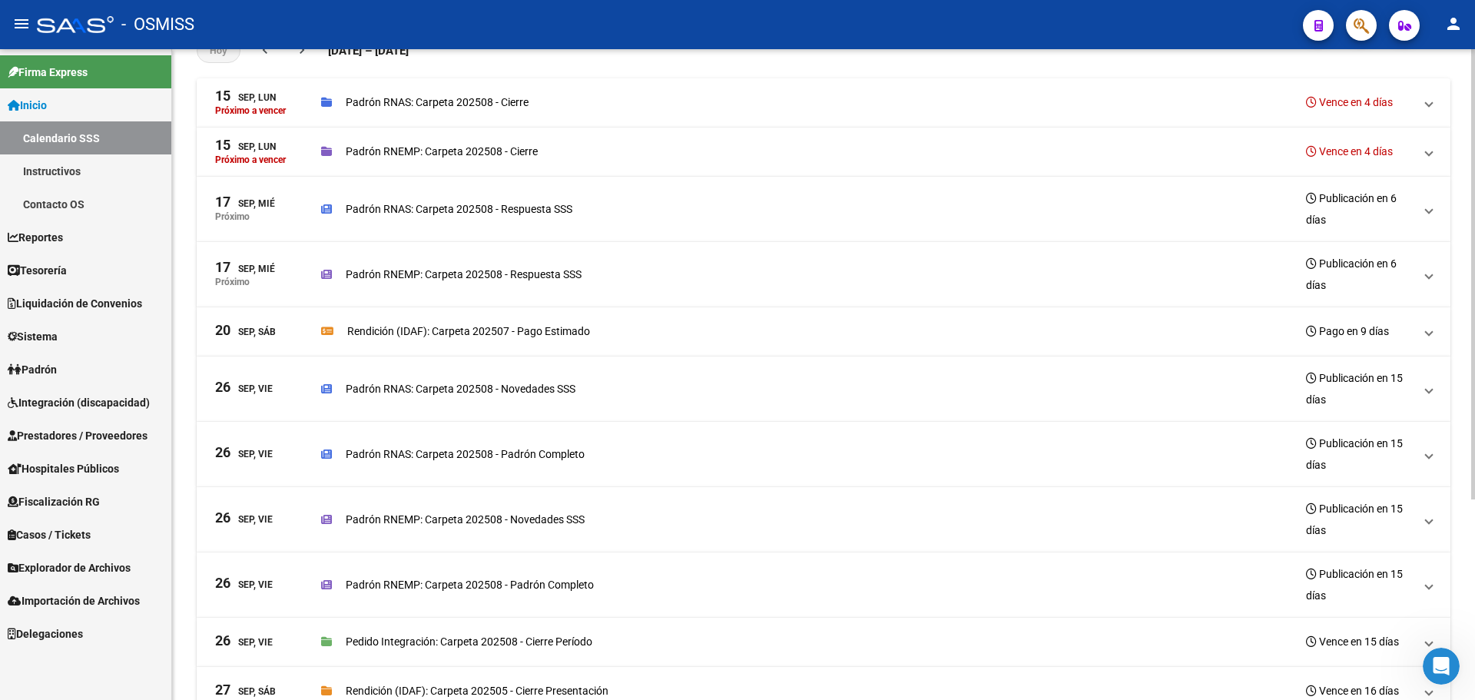
scroll to position [0, 0]
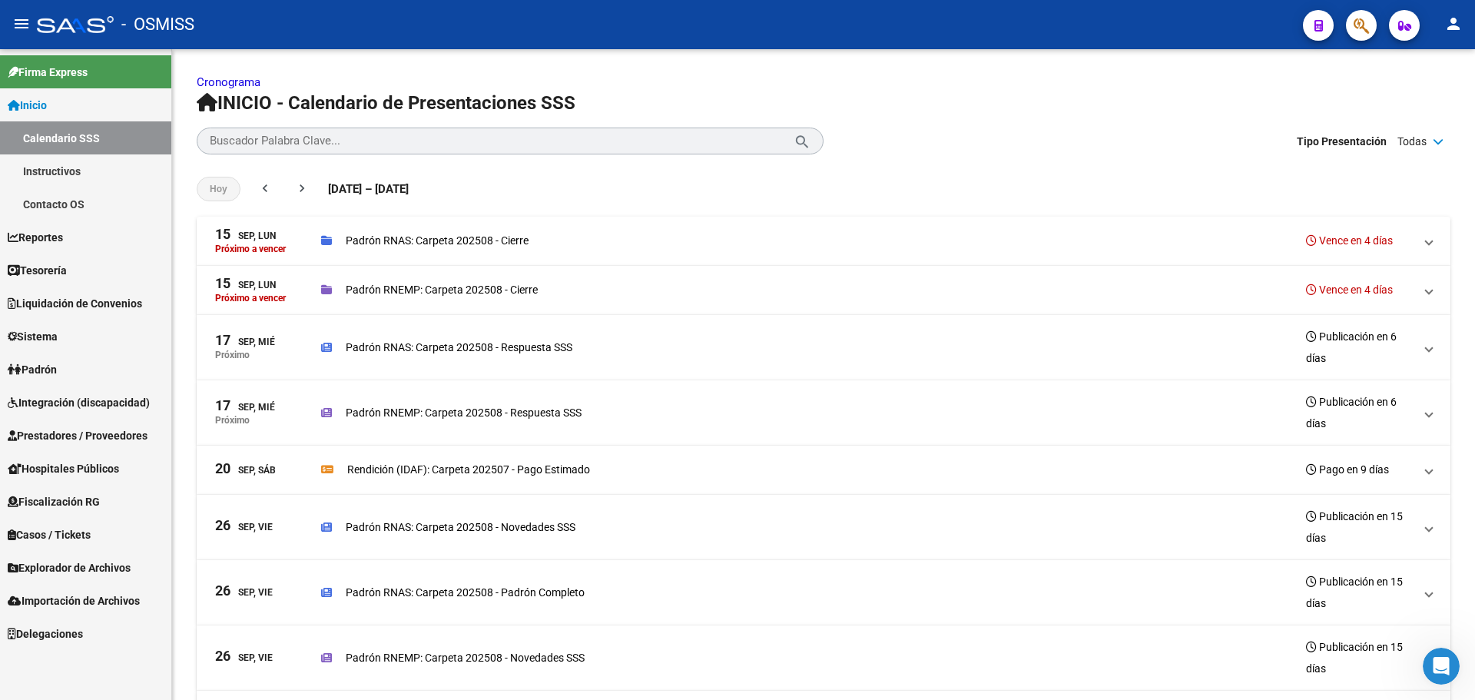
click at [67, 272] on span "Tesorería" at bounding box center [37, 270] width 59 height 17
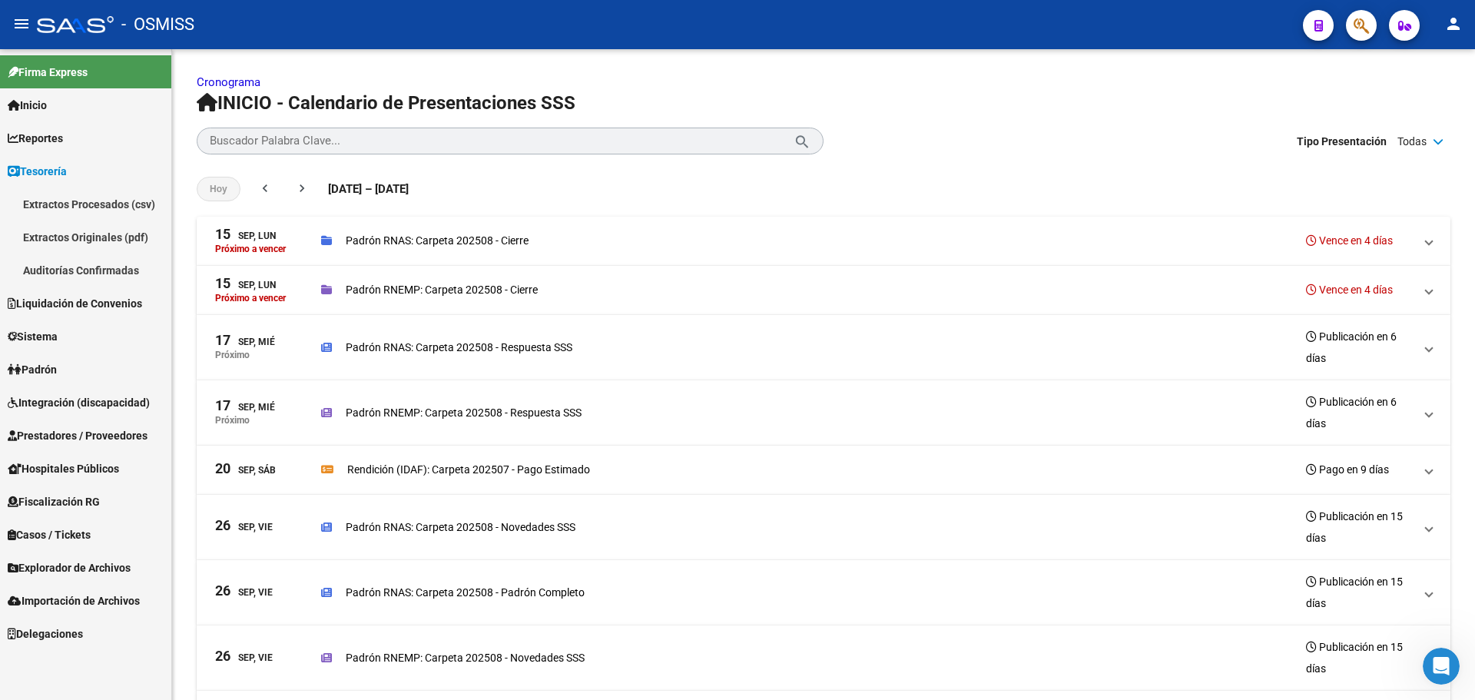
click at [77, 258] on link "Auditorías Confirmadas" at bounding box center [85, 270] width 171 height 33
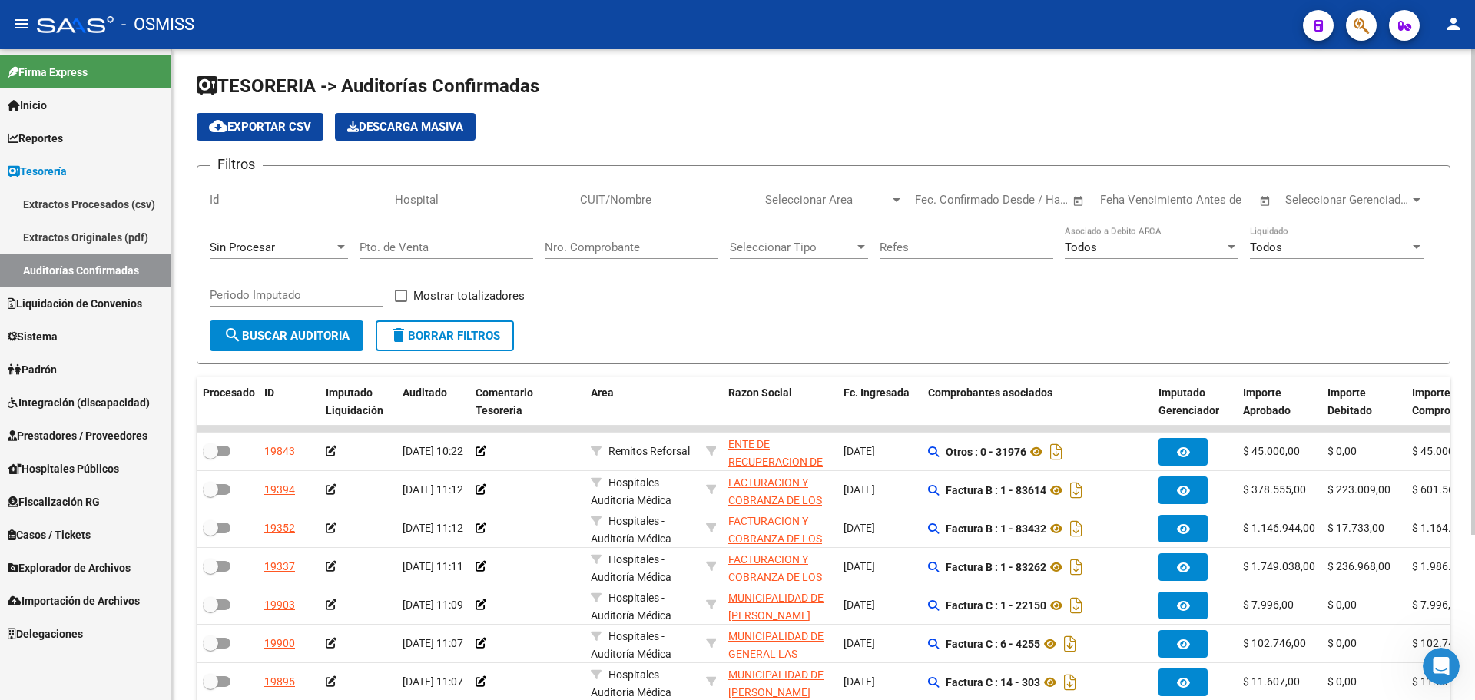
click at [649, 369] on div "TESORERIA -> Auditorías Confirmadas cloud_download Exportar CSV Descarga Masiva…" at bounding box center [824, 467] width 1254 height 787
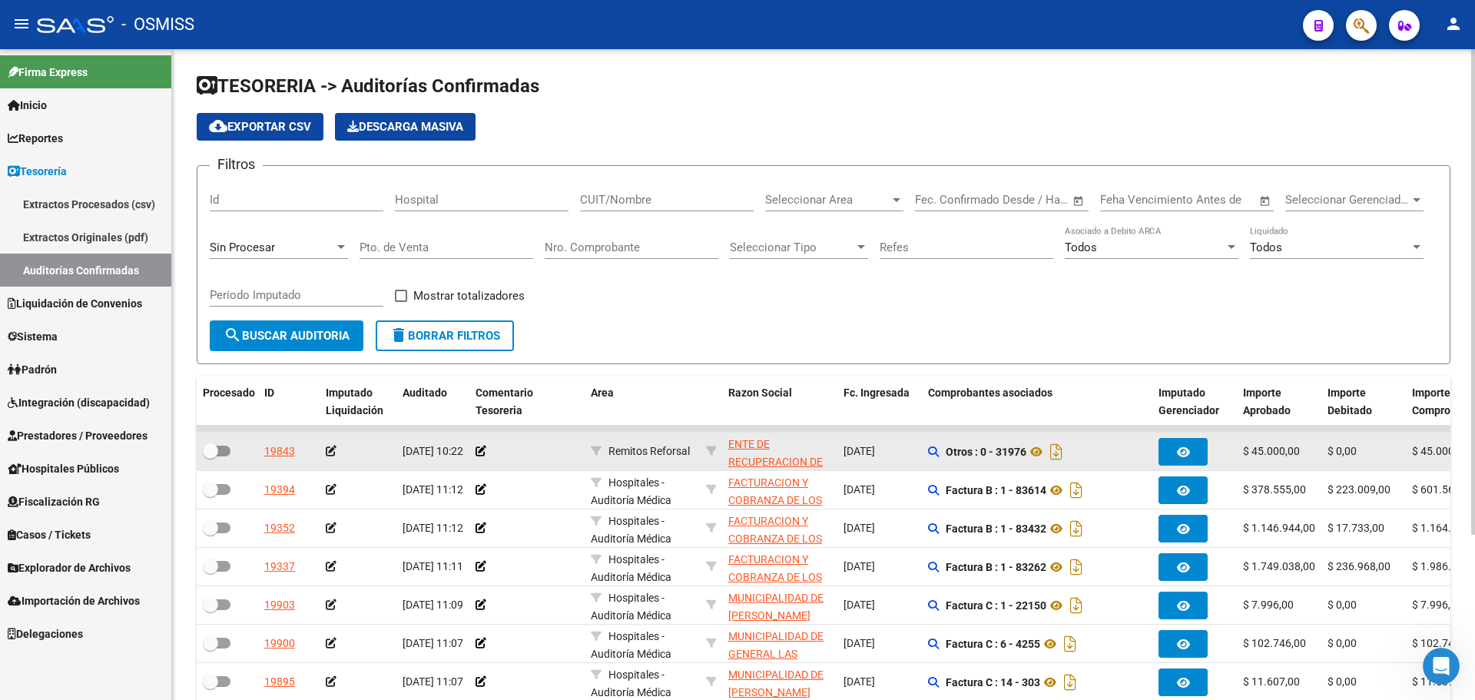
click at [226, 446] on span at bounding box center [217, 451] width 28 height 11
click at [210, 456] on input "checkbox" at bounding box center [210, 456] width 1 height 1
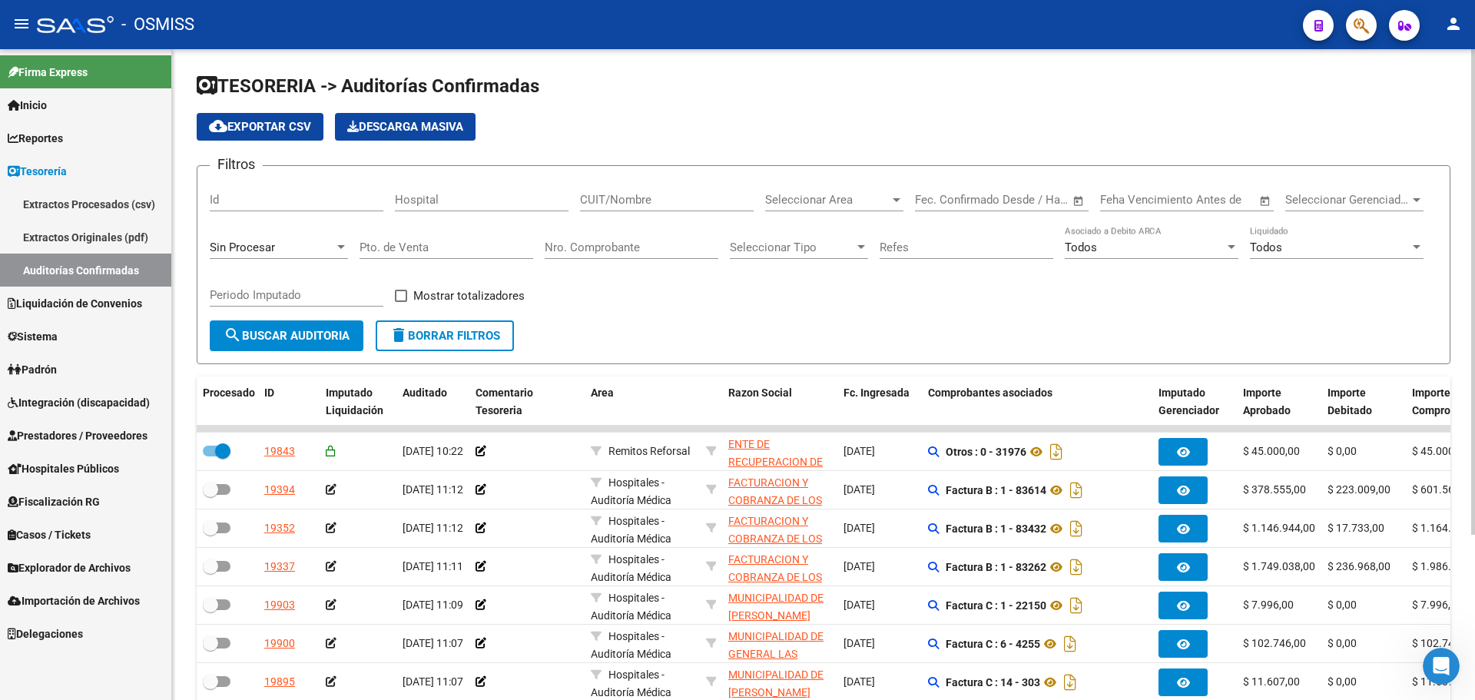
click at [253, 360] on form "Filtros Id Hospital CUIT/Nombre Seleccionar Area Seleccionar Area Fecha inicio …" at bounding box center [824, 264] width 1254 height 199
click at [280, 329] on span "search Buscar Auditoria" at bounding box center [287, 336] width 126 height 14
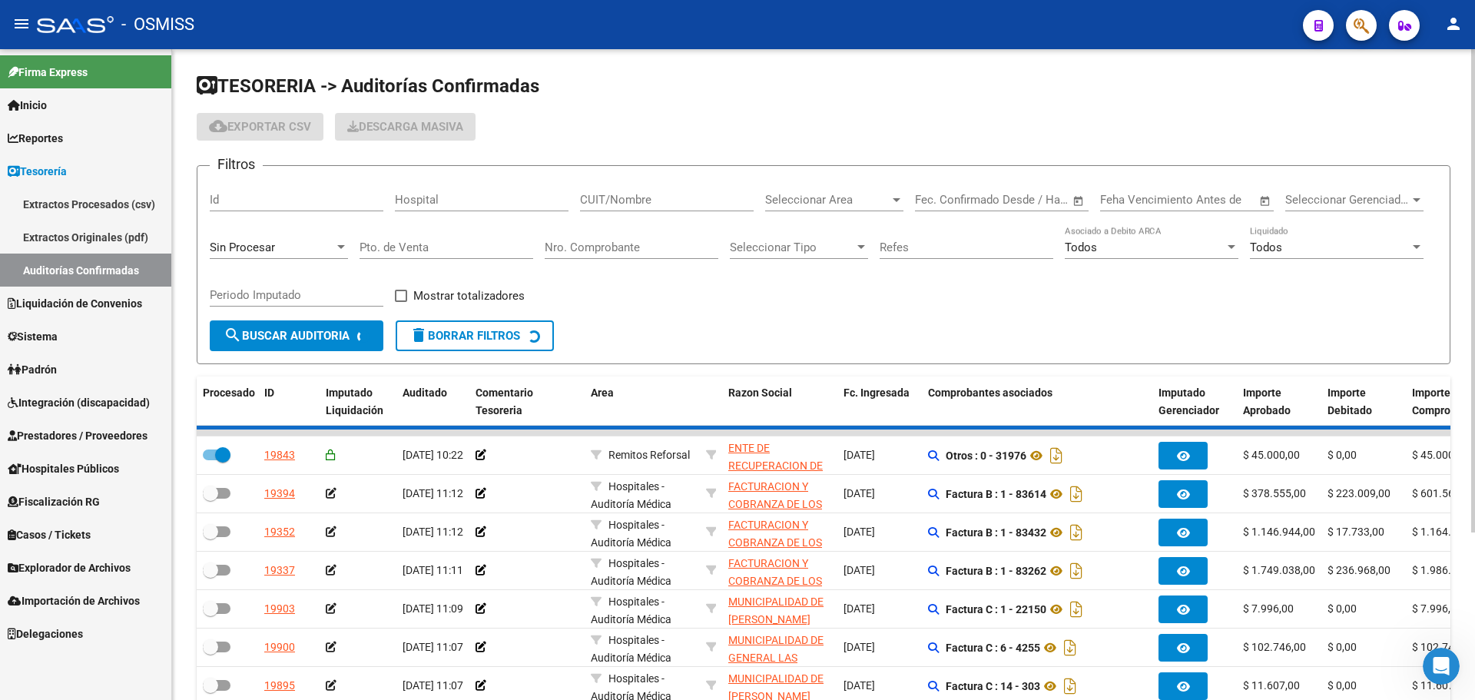
checkbox input "false"
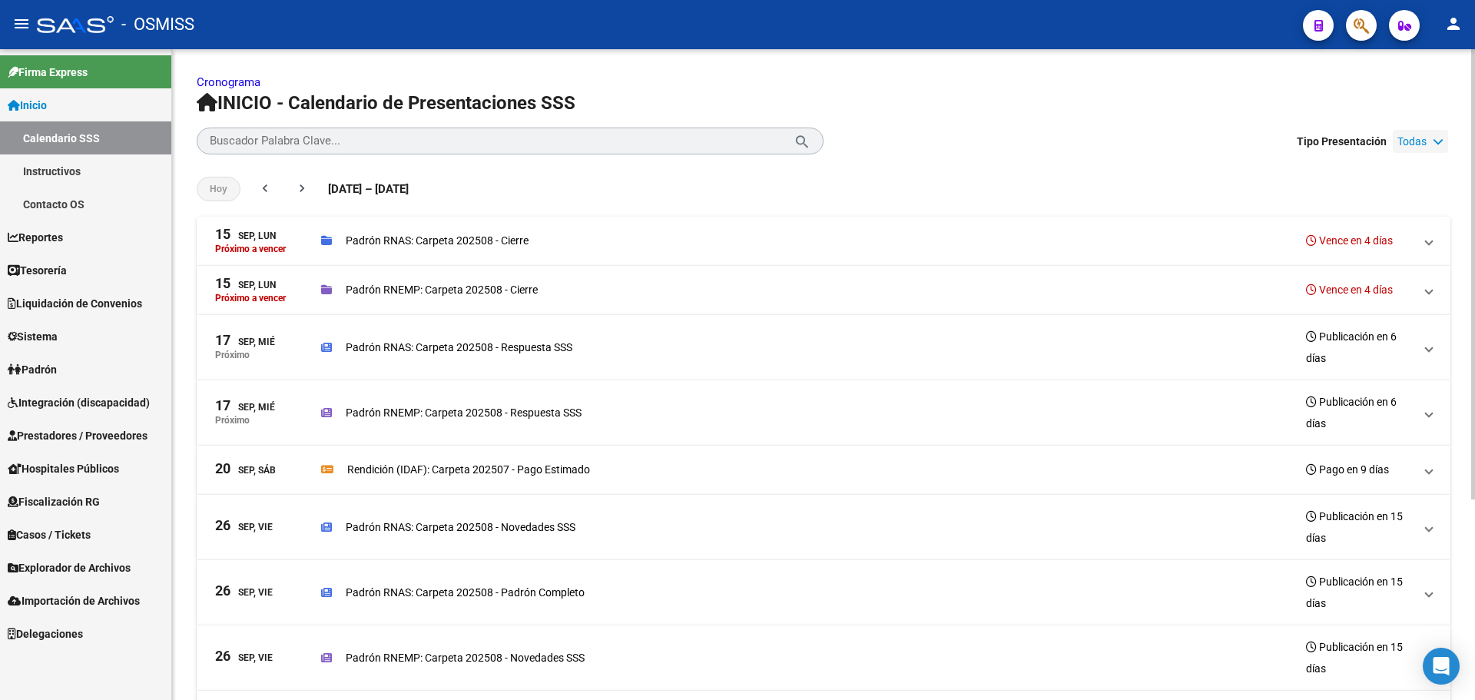
click at [1417, 144] on span "Todas" at bounding box center [1411, 141] width 29 height 17
click at [1415, 137] on span "Todas" at bounding box center [1411, 141] width 29 height 17
click at [654, 170] on div "[DATE] chevron_left chevron_right [DATE] – [DATE] [DATE] - [DATE]" at bounding box center [824, 188] width 1254 height 55
click at [1431, 291] on span at bounding box center [1429, 289] width 6 height 17
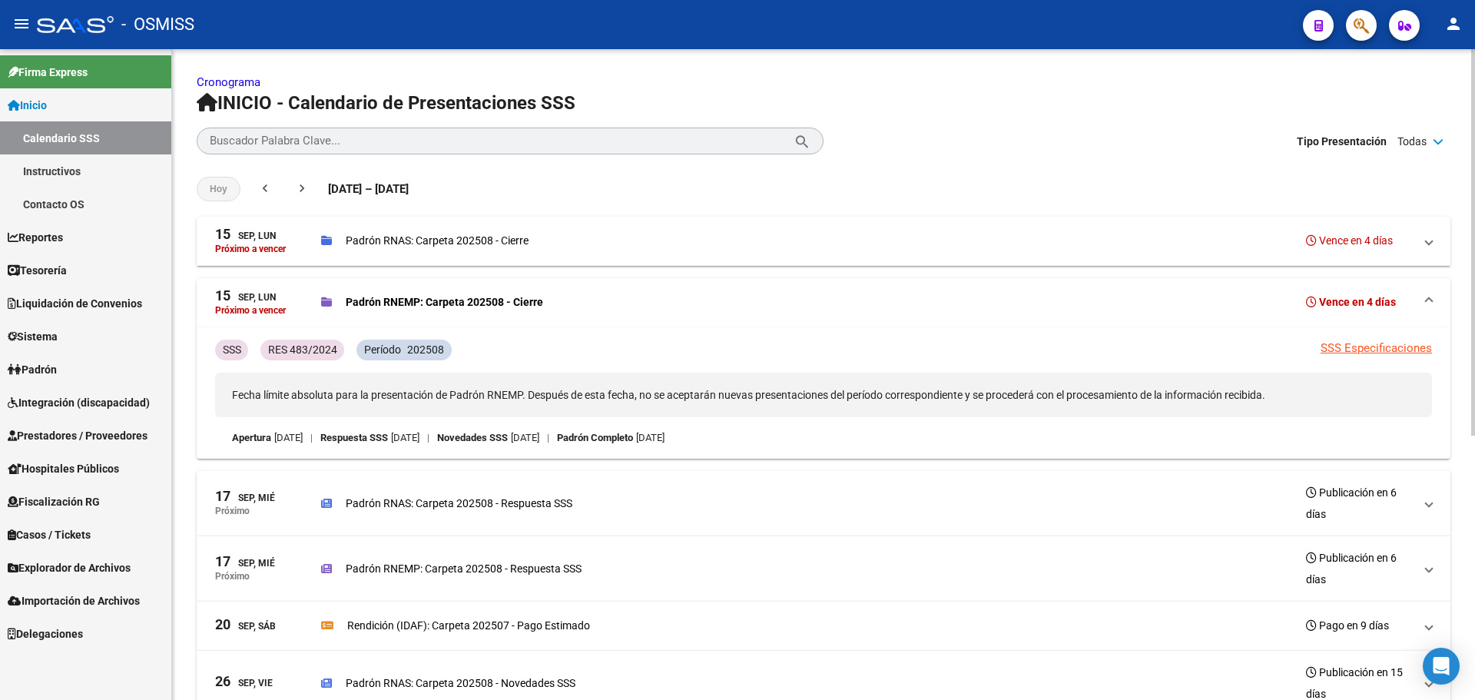
click at [1384, 350] on link "SSS Especificaciones" at bounding box center [1376, 348] width 111 height 14
click at [1430, 297] on span at bounding box center [1429, 301] width 6 height 17
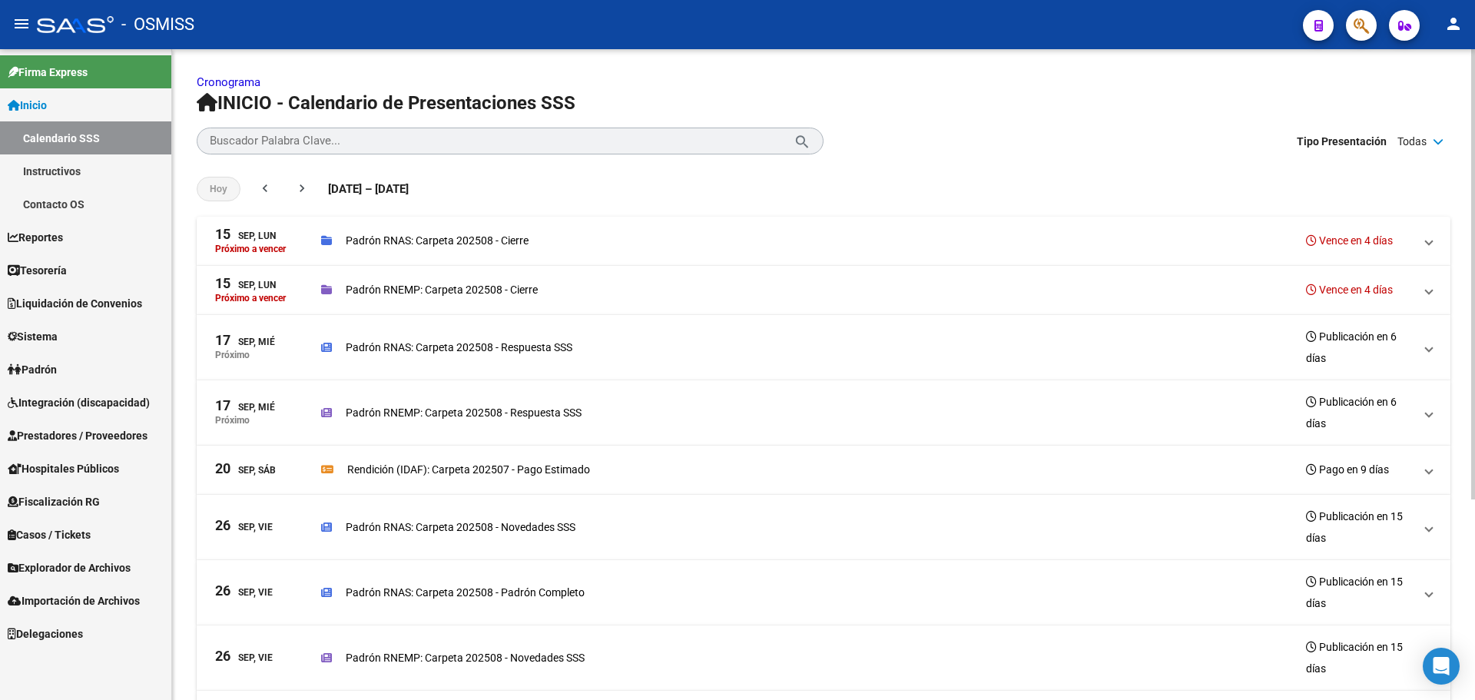
click at [1424, 349] on span "[DATE], Mié Próximo Padrón RNAS: Carpeta 202508 - Respuesta SSS Publicación en …" at bounding box center [820, 347] width 1211 height 43
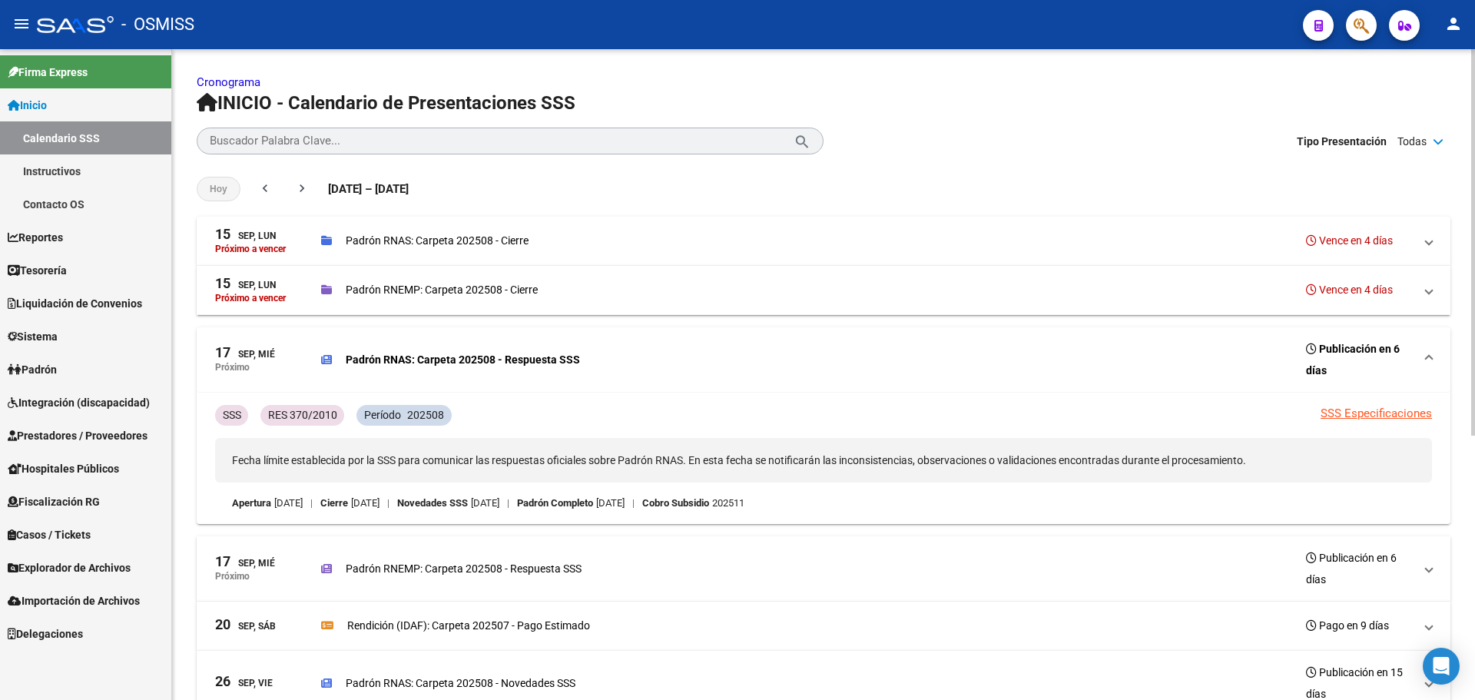
click at [1424, 349] on span "[DATE], Mié Próximo Padrón RNAS: Carpeta 202508 - Respuesta SSS Publicación en …" at bounding box center [820, 359] width 1211 height 43
